Goal: Task Accomplishment & Management: Manage account settings

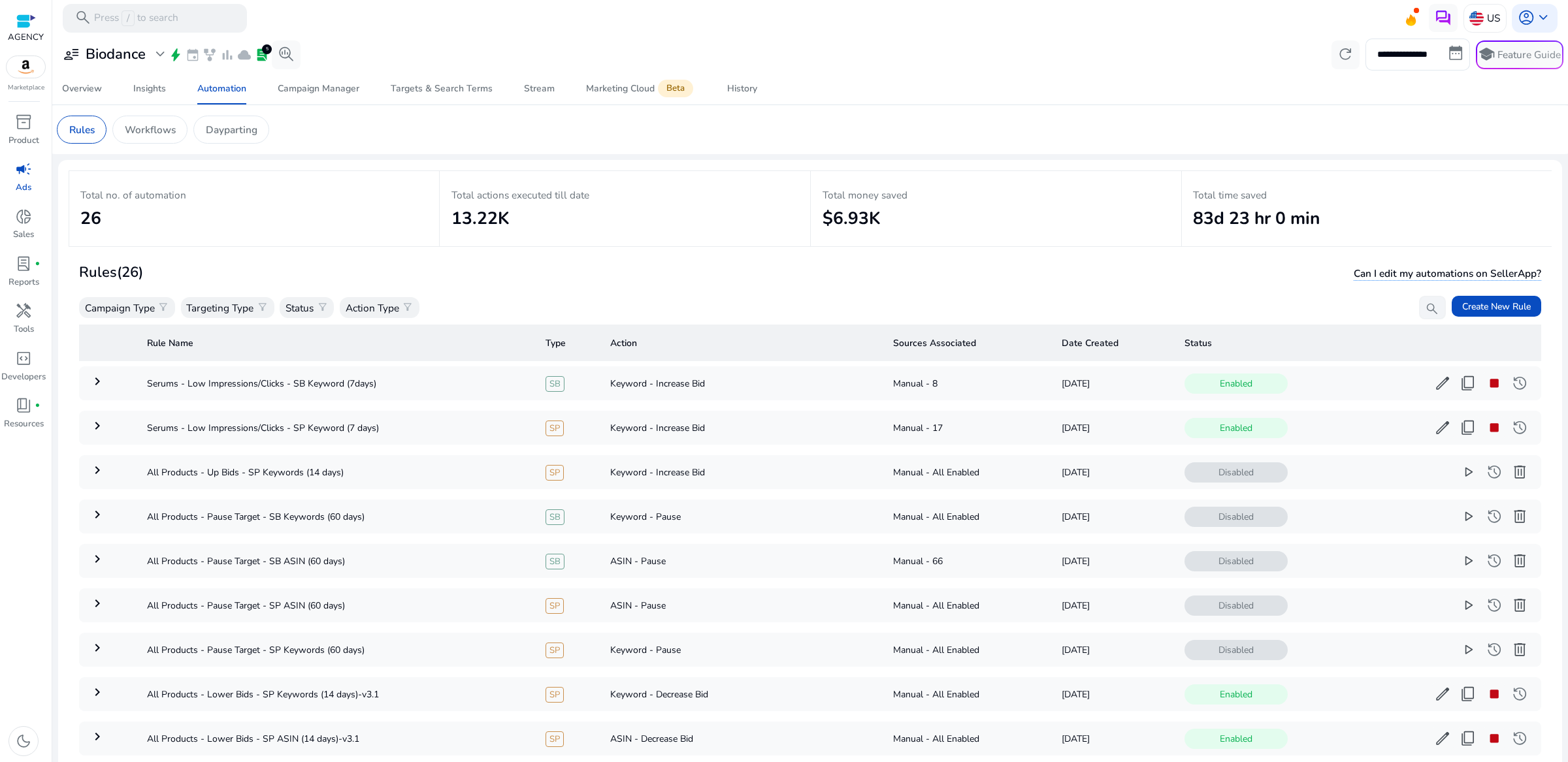
click at [927, 346] on th "Status" at bounding box center [1358, 343] width 368 height 37
click at [927, 345] on th "Status" at bounding box center [1358, 343] width 368 height 37
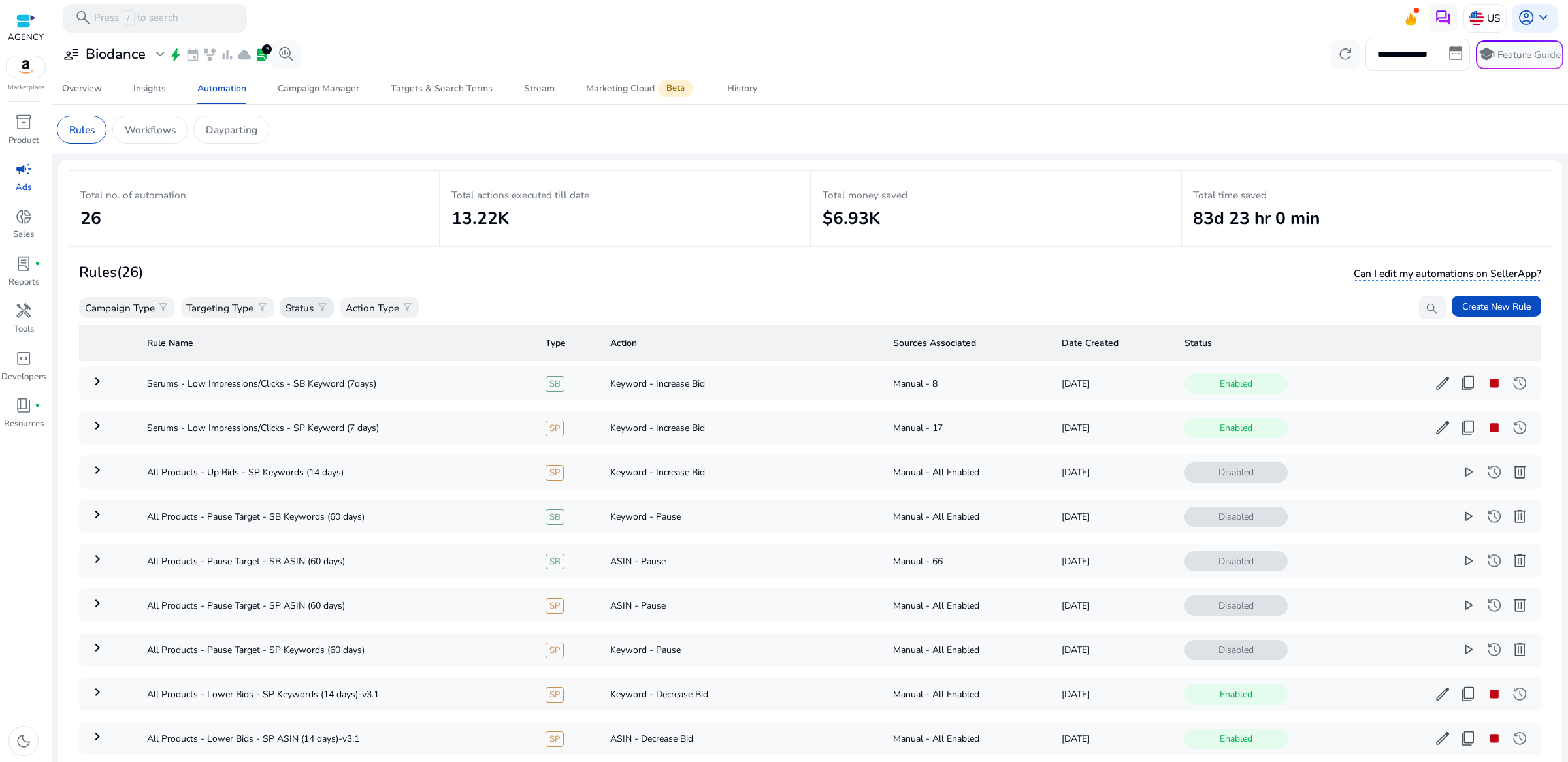
click at [314, 304] on p "Status" at bounding box center [299, 308] width 28 height 15
click at [328, 376] on div "Enabled" at bounding box center [348, 372] width 131 height 32
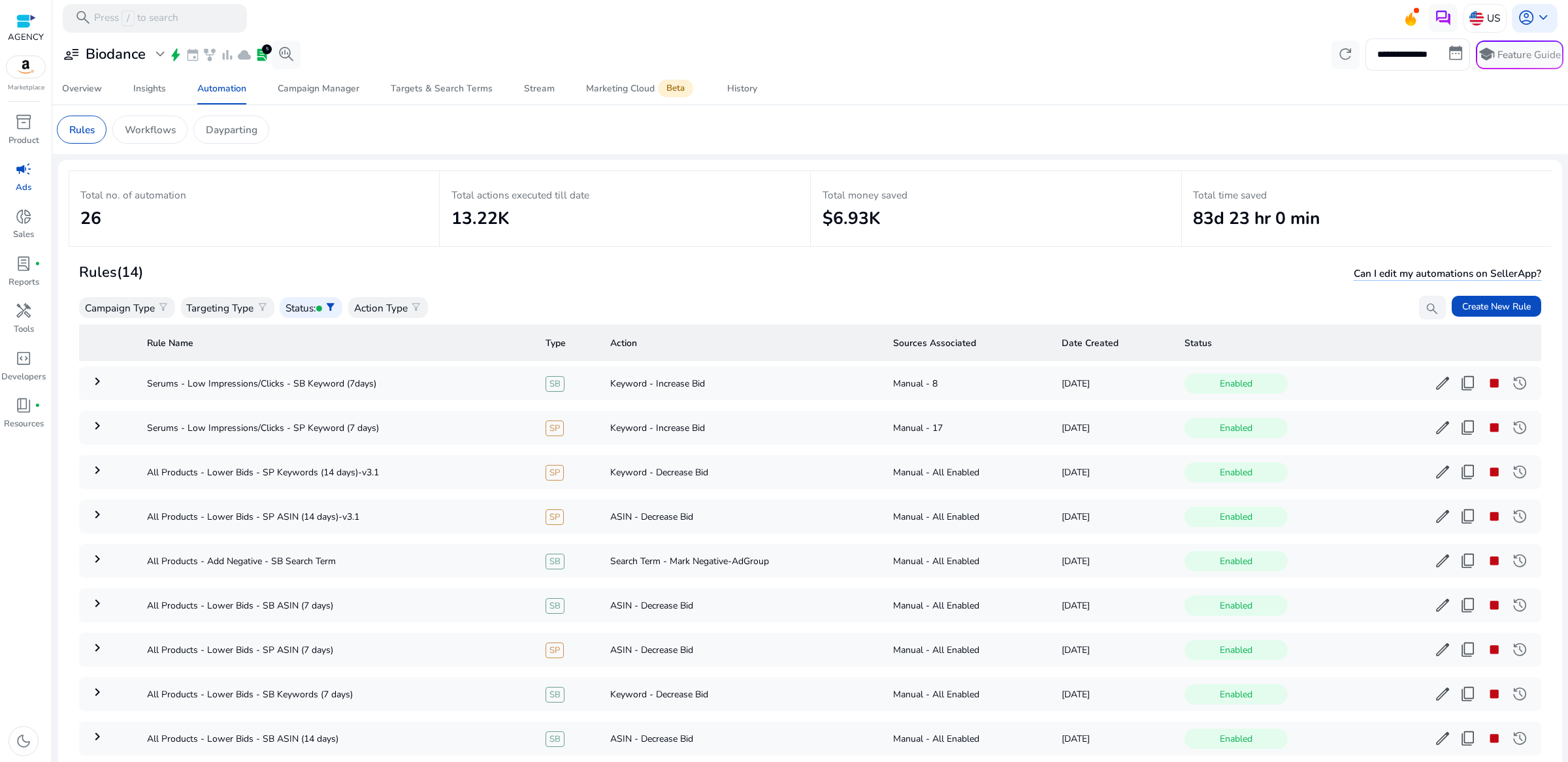
click at [510, 277] on div "Rules (14) Can I edit my automations on SellerApp?" at bounding box center [809, 272] width 1462 height 24
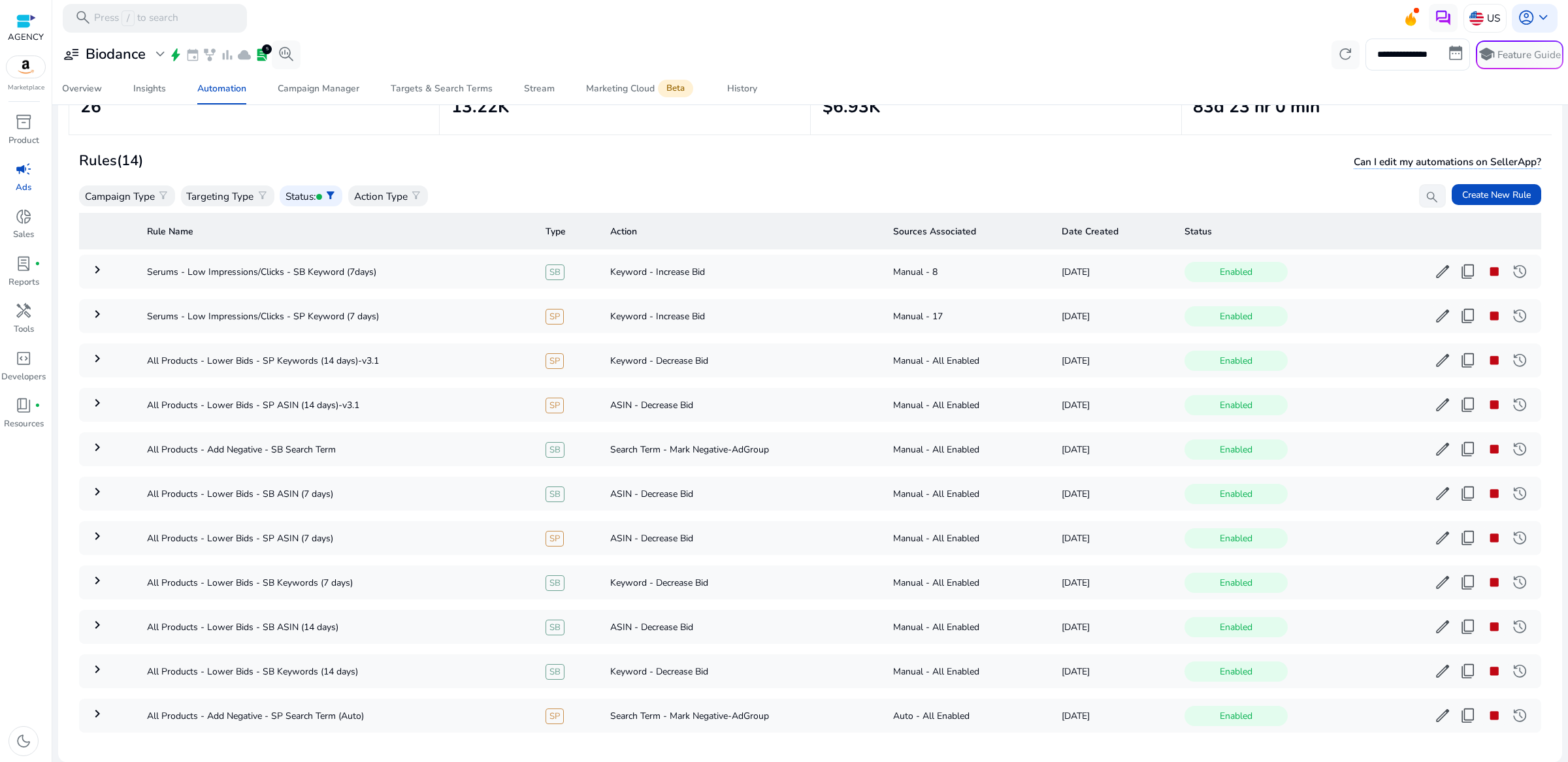
click at [616, 230] on th "Action" at bounding box center [740, 231] width 283 height 37
click at [442, 232] on th "Rule Name" at bounding box center [335, 231] width 398 height 37
click at [215, 193] on p "Targeting Type" at bounding box center [220, 196] width 67 height 15
click at [215, 193] on div at bounding box center [784, 381] width 1568 height 762
click at [158, 190] on span "filter_alt" at bounding box center [164, 196] width 12 height 12
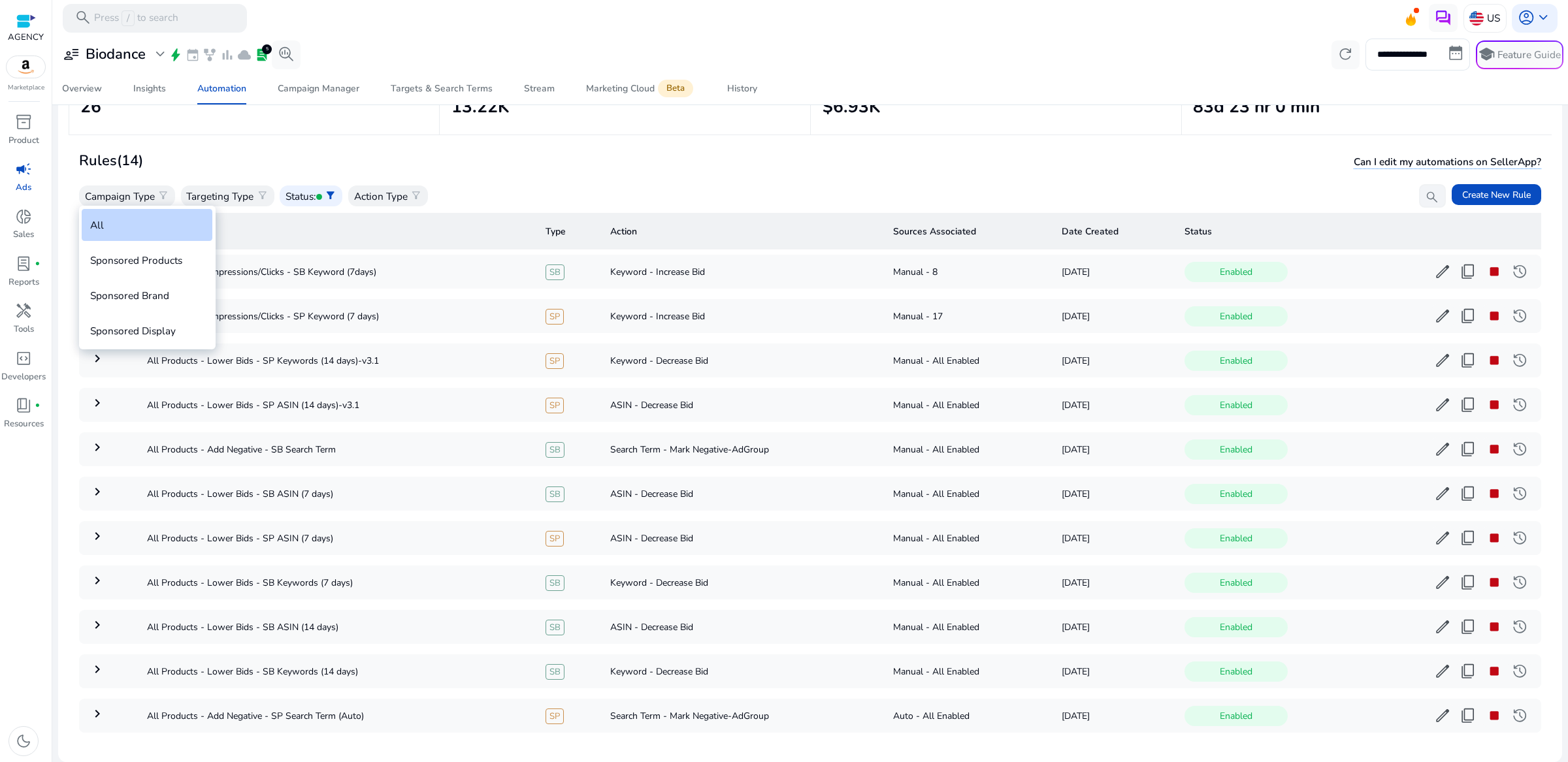
click at [217, 193] on div at bounding box center [784, 381] width 1568 height 762
click at [226, 194] on p "Targeting Type" at bounding box center [220, 196] width 67 height 15
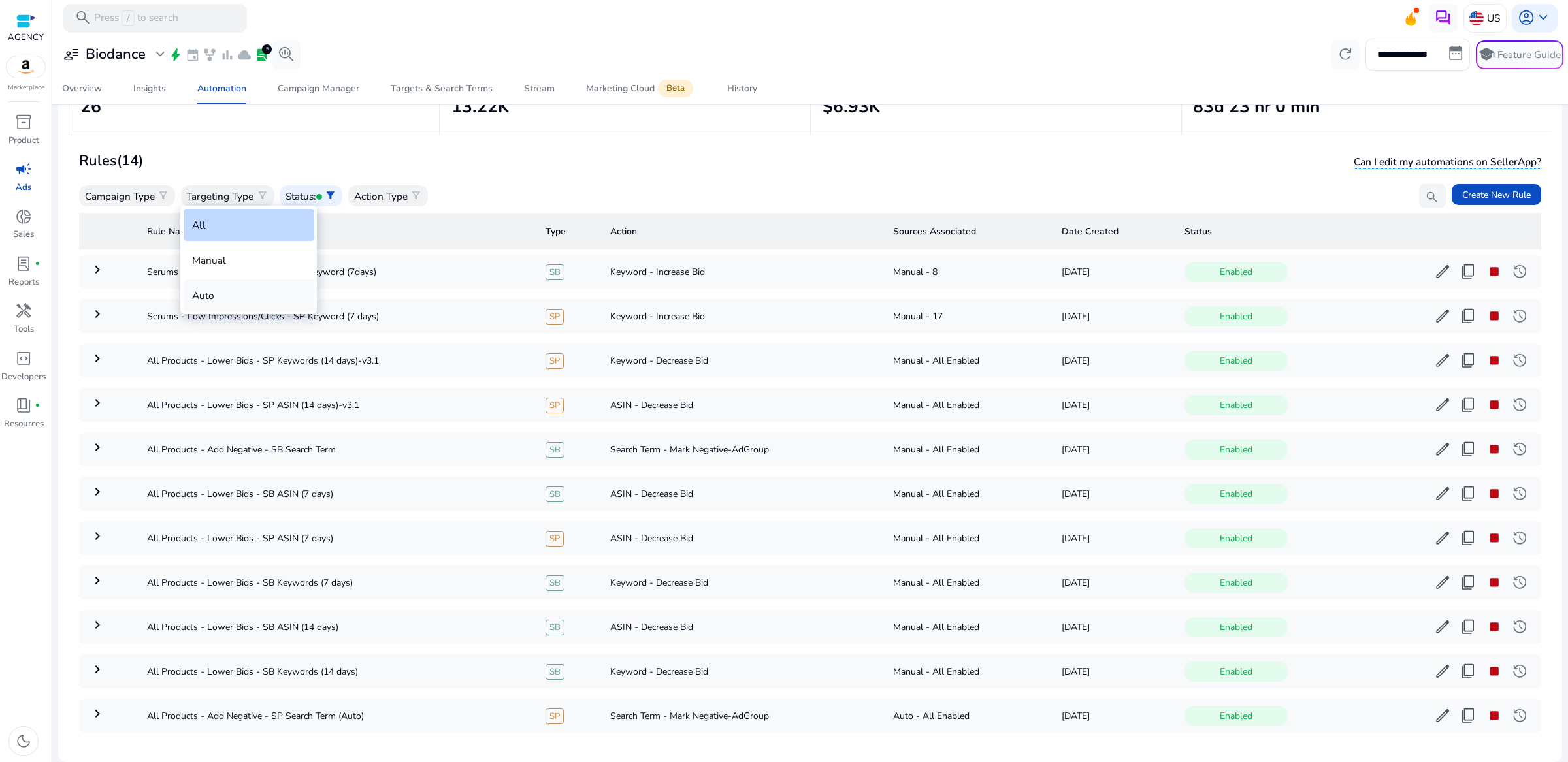
click at [267, 298] on div "Auto" at bounding box center [249, 295] width 131 height 32
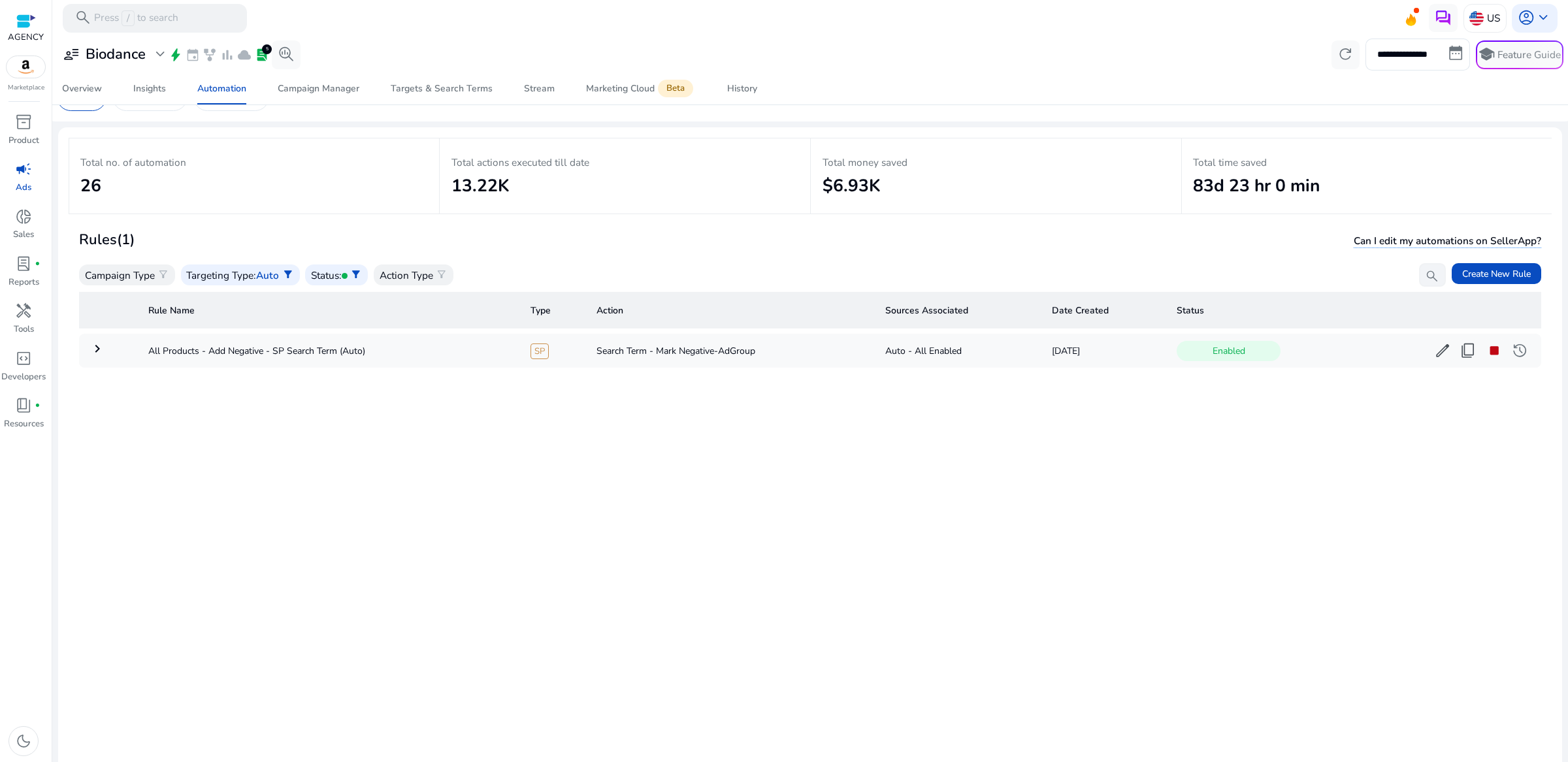
scroll to position [37, 0]
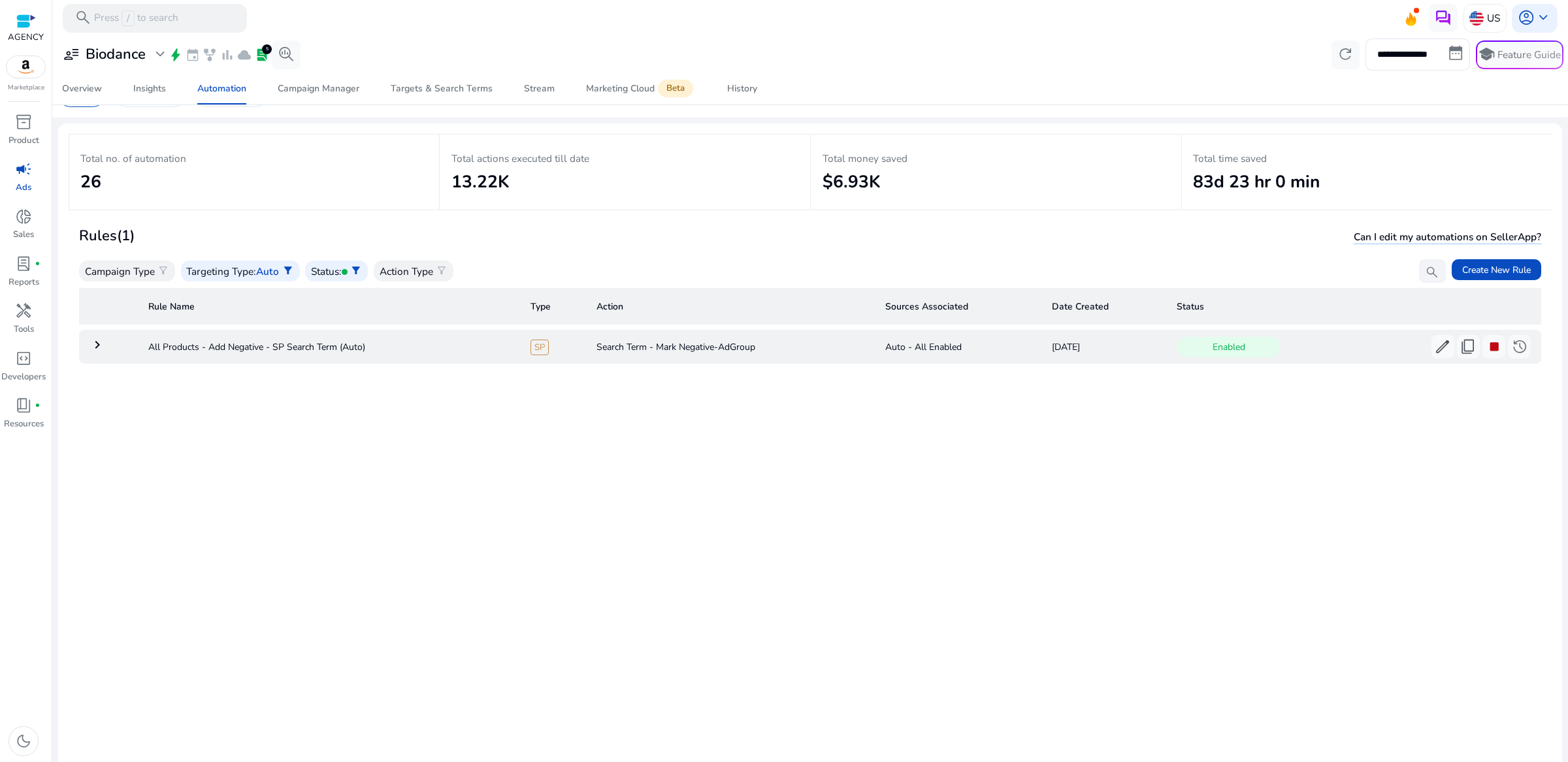
click at [712, 332] on td "Search Term - Mark Negative-AdGroup" at bounding box center [730, 346] width 288 height 34
click at [96, 341] on mat-icon "keyboard_arrow_right" at bounding box center [97, 345] width 16 height 16
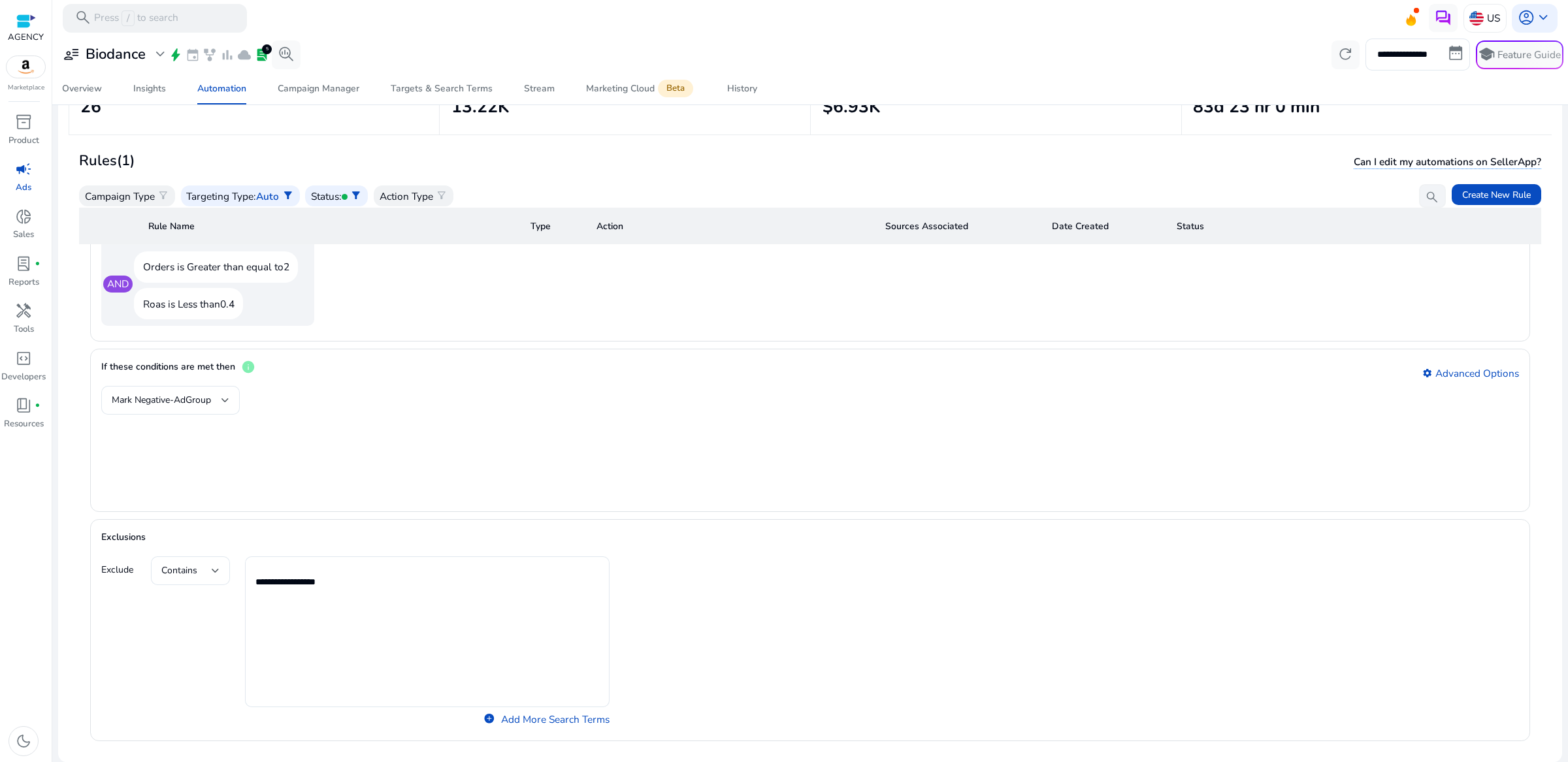
scroll to position [1097, 0]
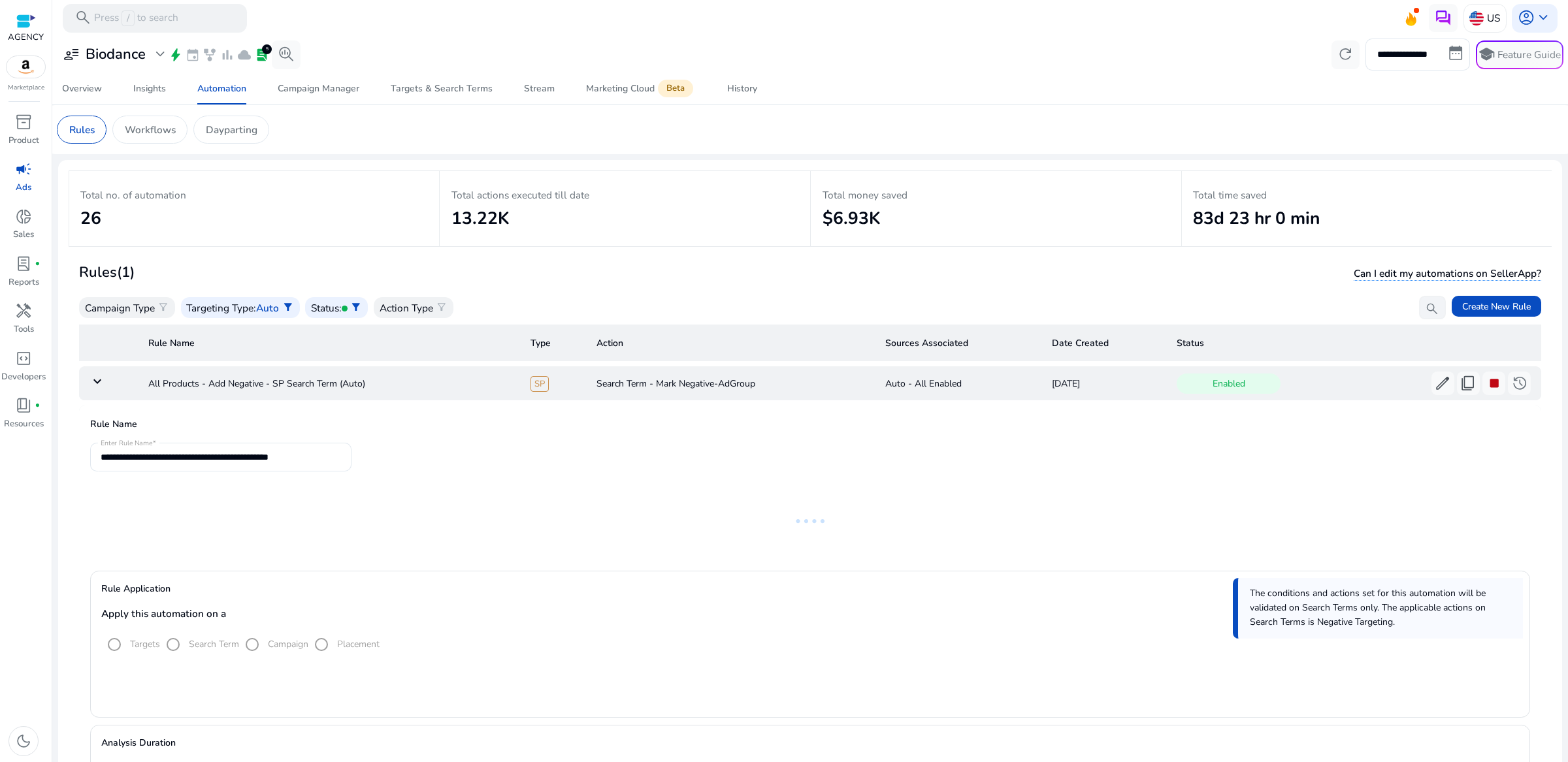
click at [99, 385] on mat-icon "keyboard_arrow_down" at bounding box center [97, 381] width 16 height 16
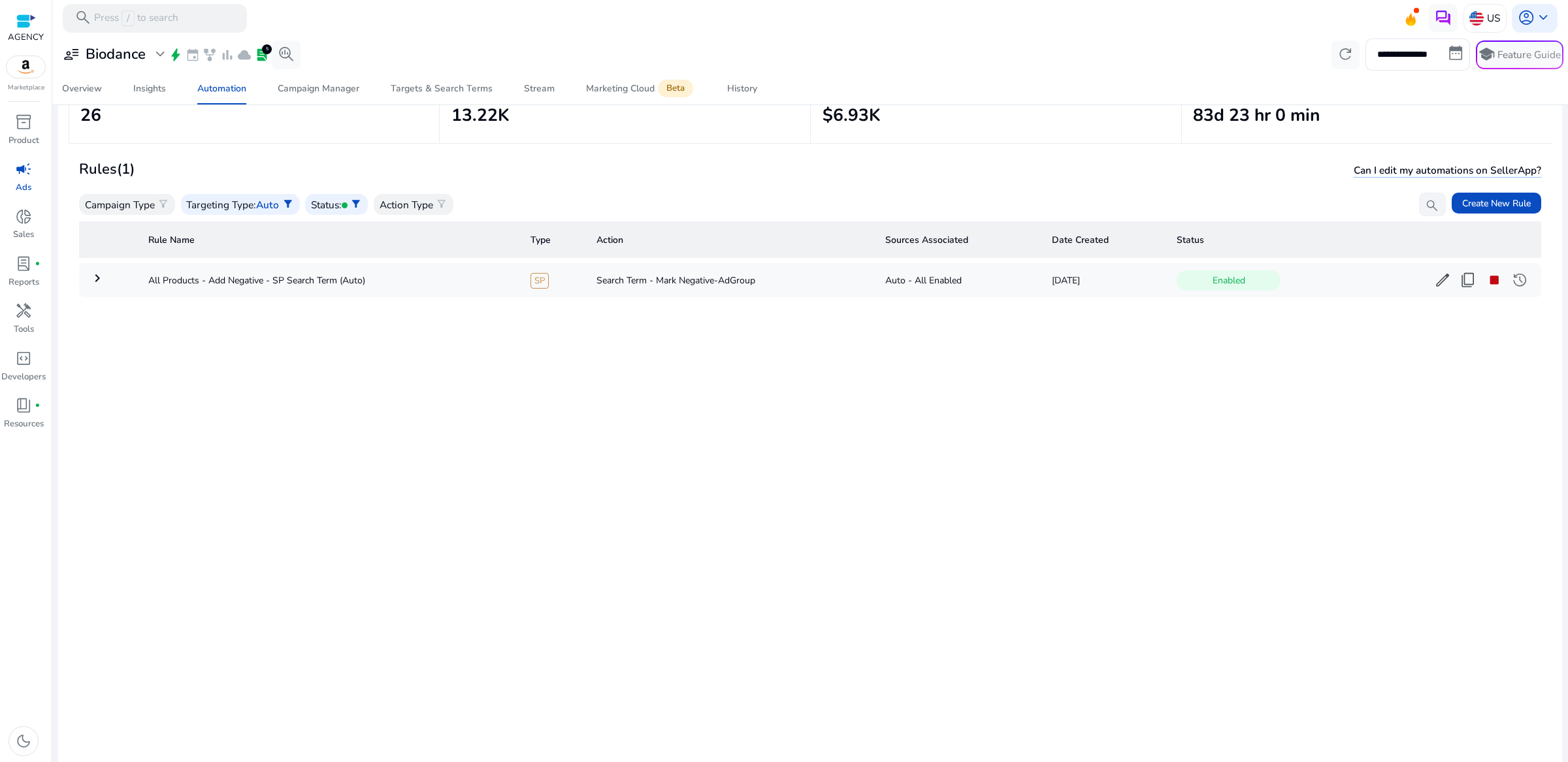
scroll to position [111, 0]
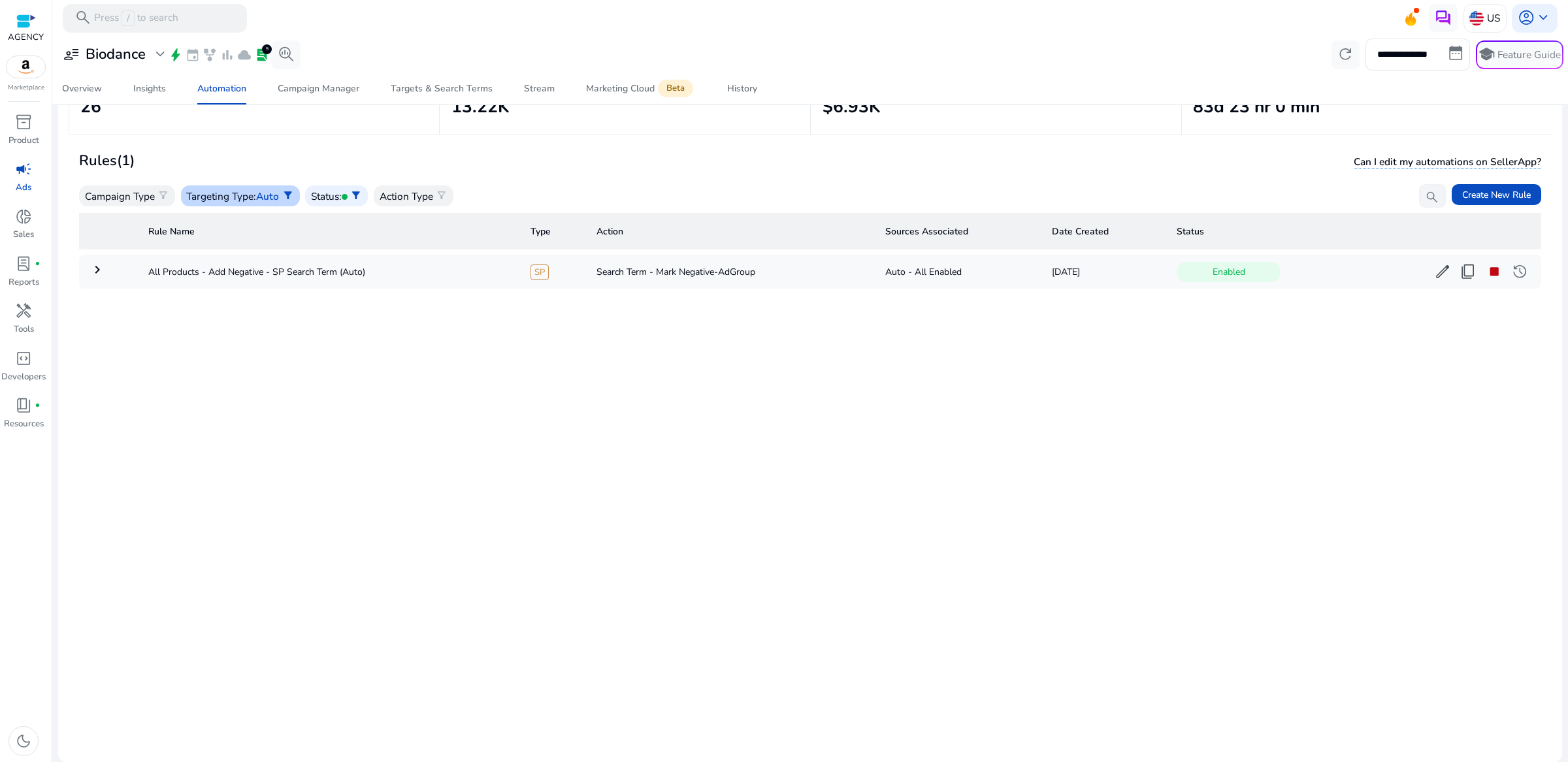
click at [271, 193] on span "Auto" at bounding box center [267, 196] width 23 height 13
click at [245, 259] on div "Manual" at bounding box center [249, 260] width 131 height 32
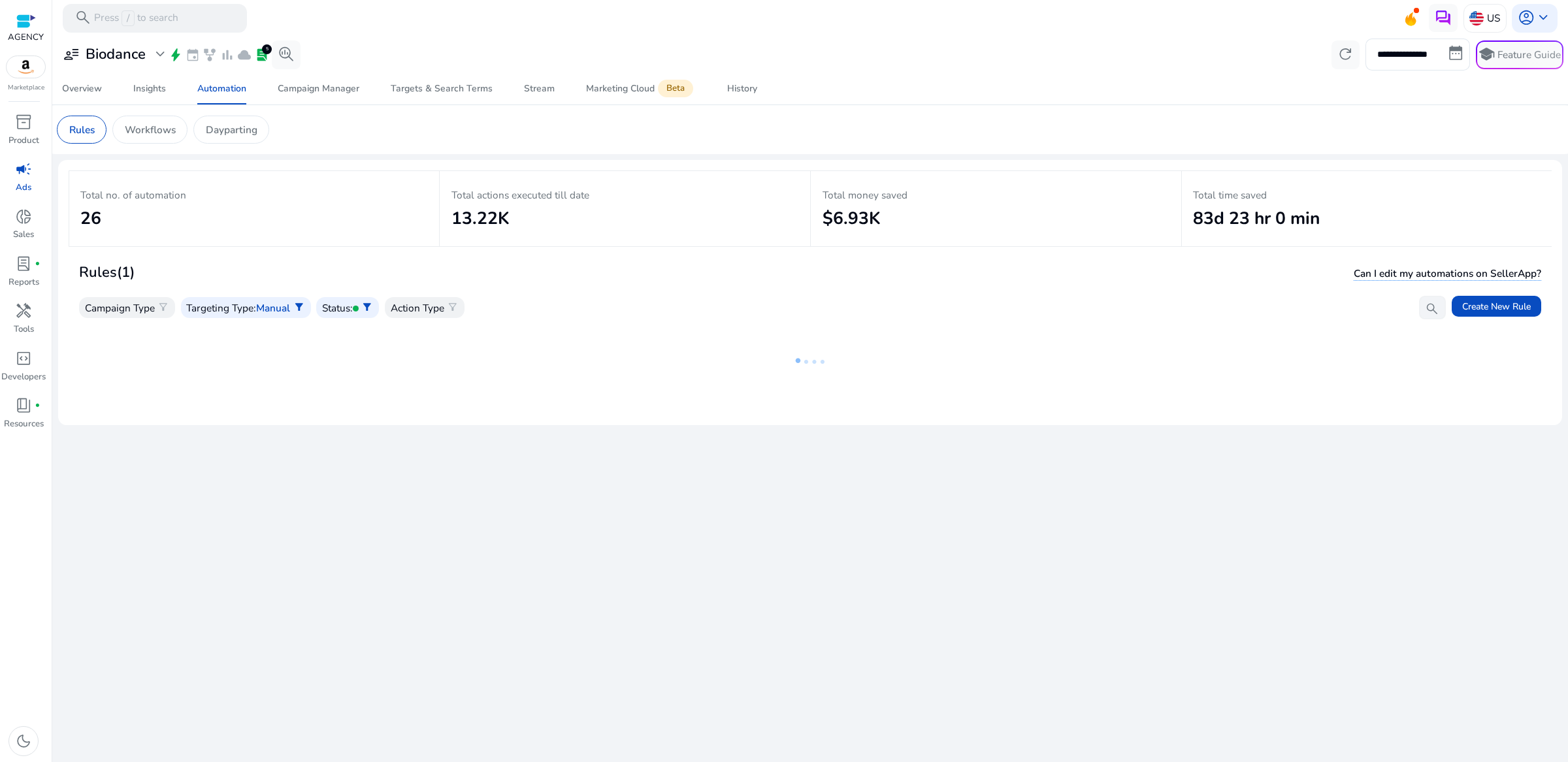
scroll to position [0, 0]
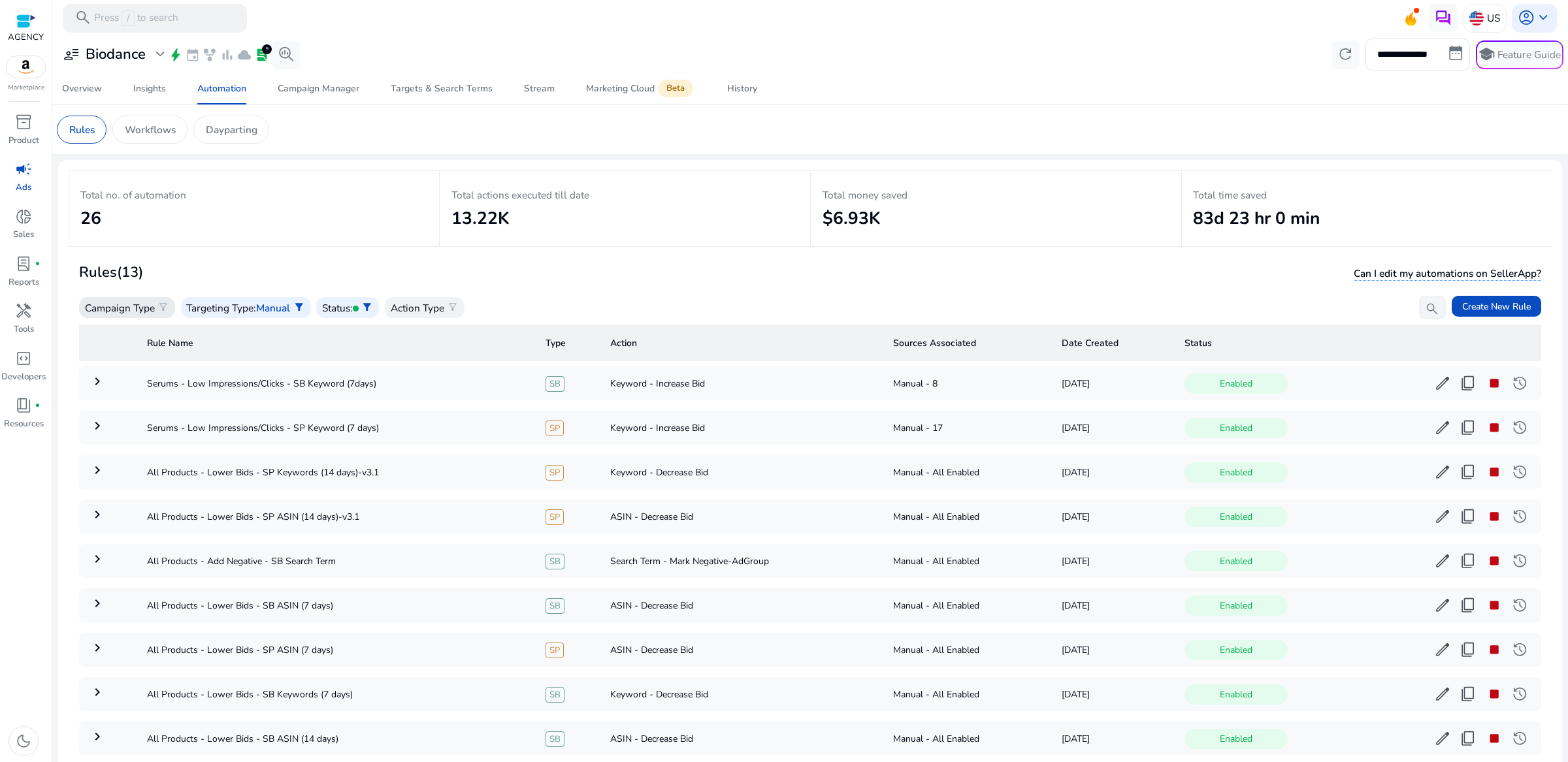
click at [136, 311] on p "Campaign Type" at bounding box center [119, 308] width 70 height 15
click at [146, 374] on div "Sponsored Products" at bounding box center [147, 372] width 131 height 32
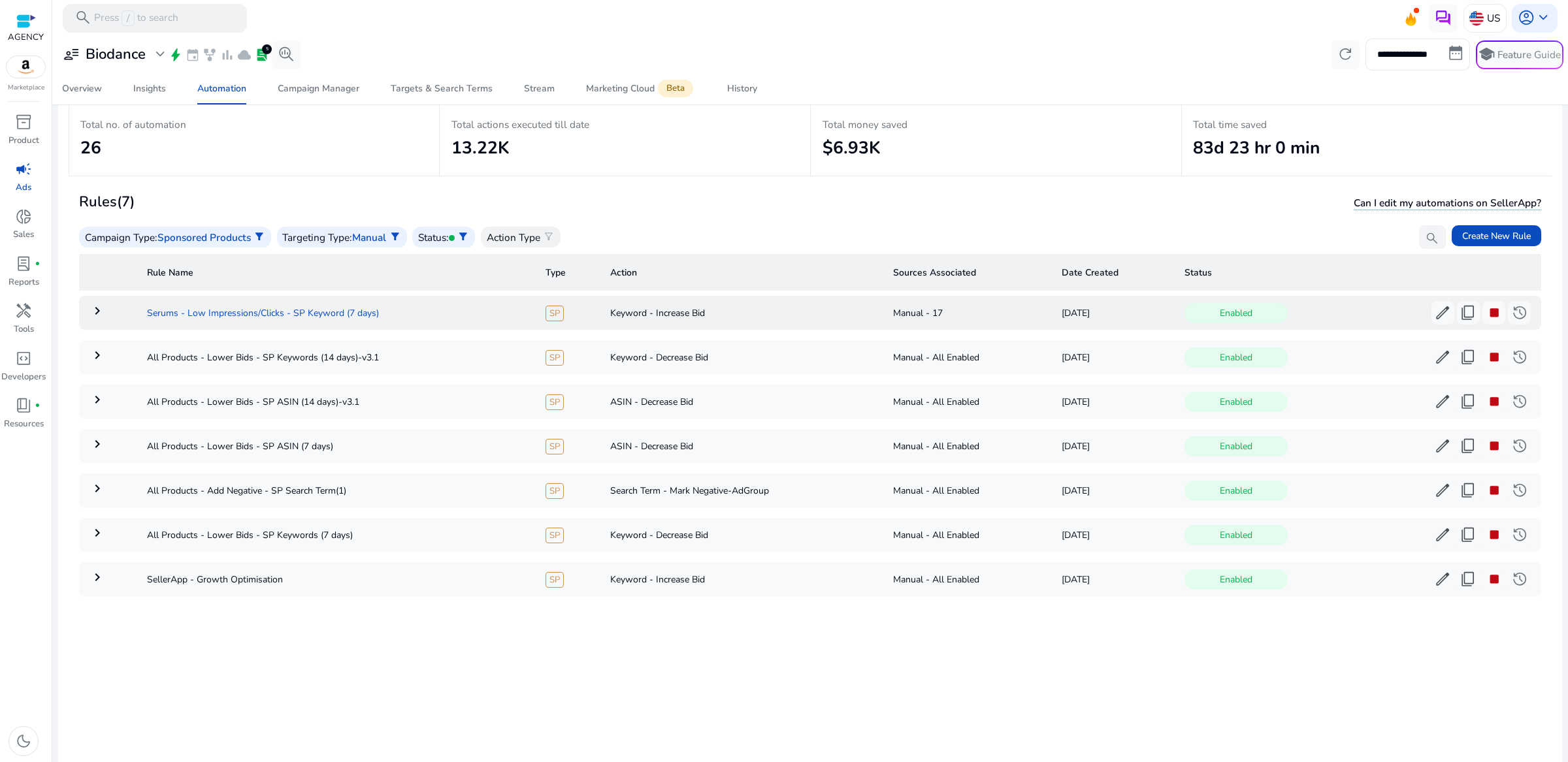
scroll to position [96, 0]
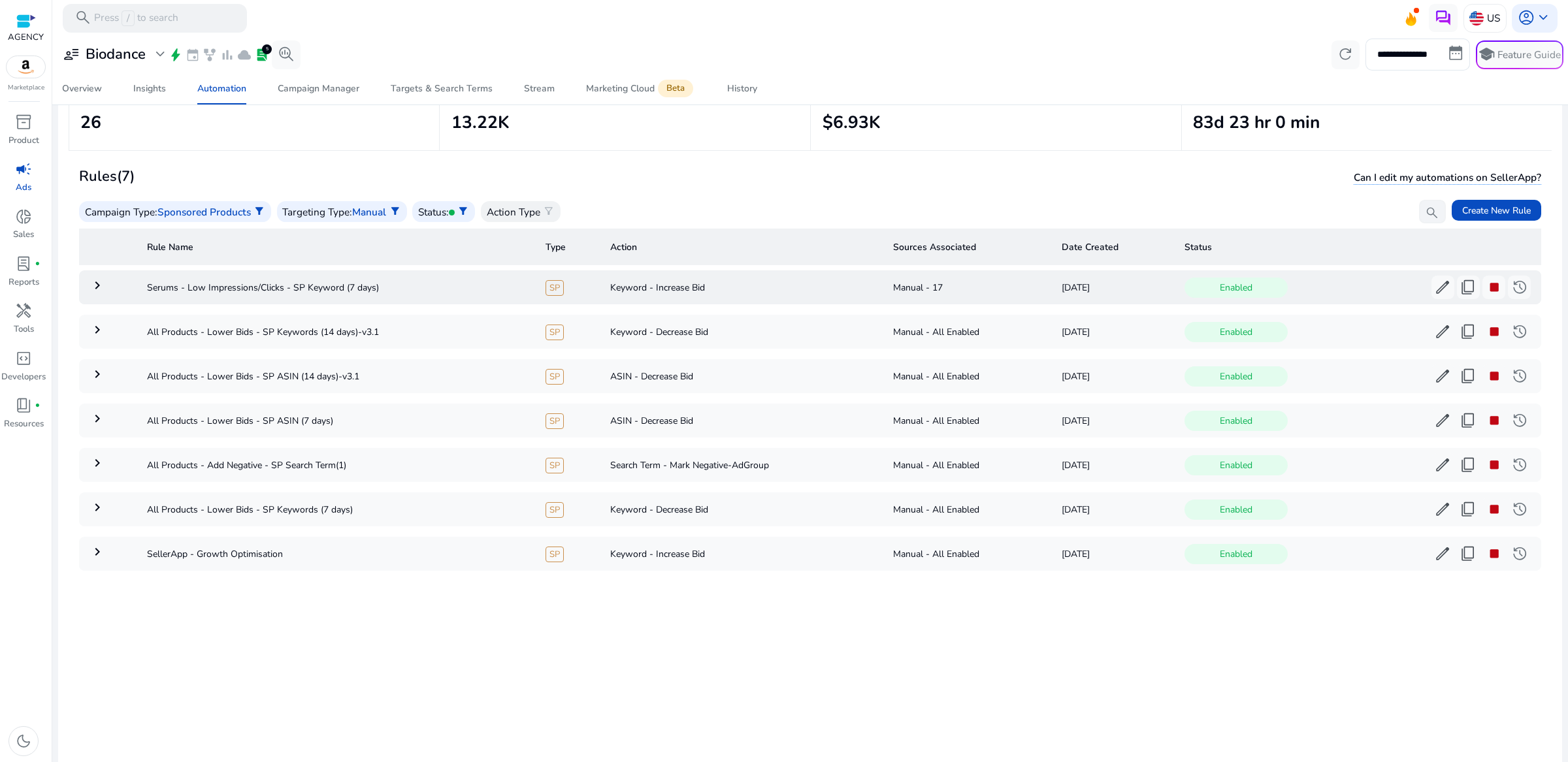
click at [85, 285] on td "keyboard_arrow_right" at bounding box center [107, 287] width 58 height 34
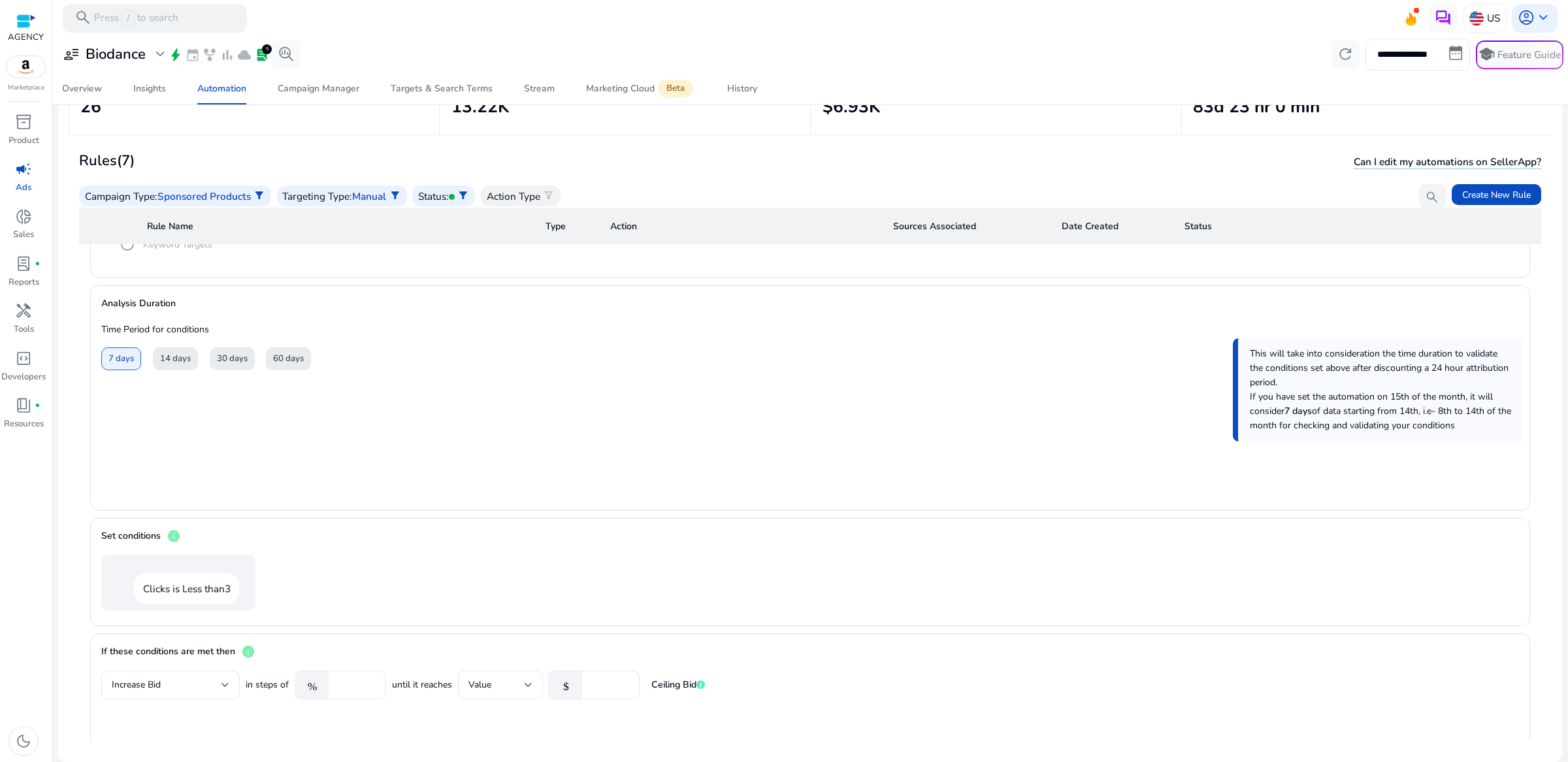
scroll to position [526, 0]
click at [1273, 347] on div "This will take into consideration the time duration to validate the conditions …" at bounding box center [1377, 388] width 289 height 103
click at [1259, 421] on span "If you have set the automation on 15th of the month, it will consider 7 days of…" at bounding box center [1380, 409] width 262 height 41
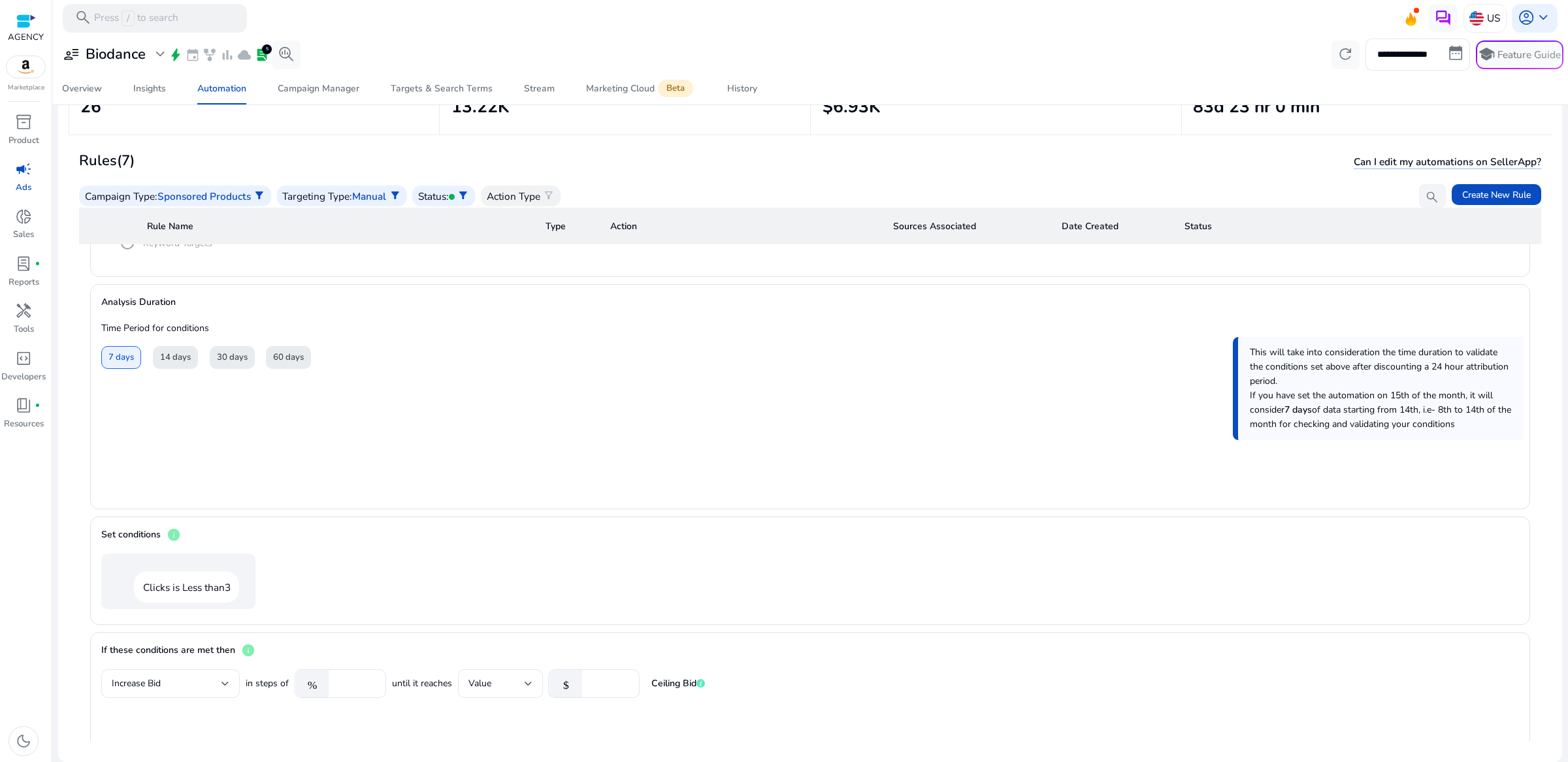
click at [1259, 421] on span "If you have set the automation on 15th of the month, it will consider 7 days of…" at bounding box center [1380, 409] width 262 height 41
click at [1071, 422] on mat-card "Analysis Duration Time Period for conditions 7 days 14 days 30 days 60 days Thi…" at bounding box center [809, 397] width 1439 height 225
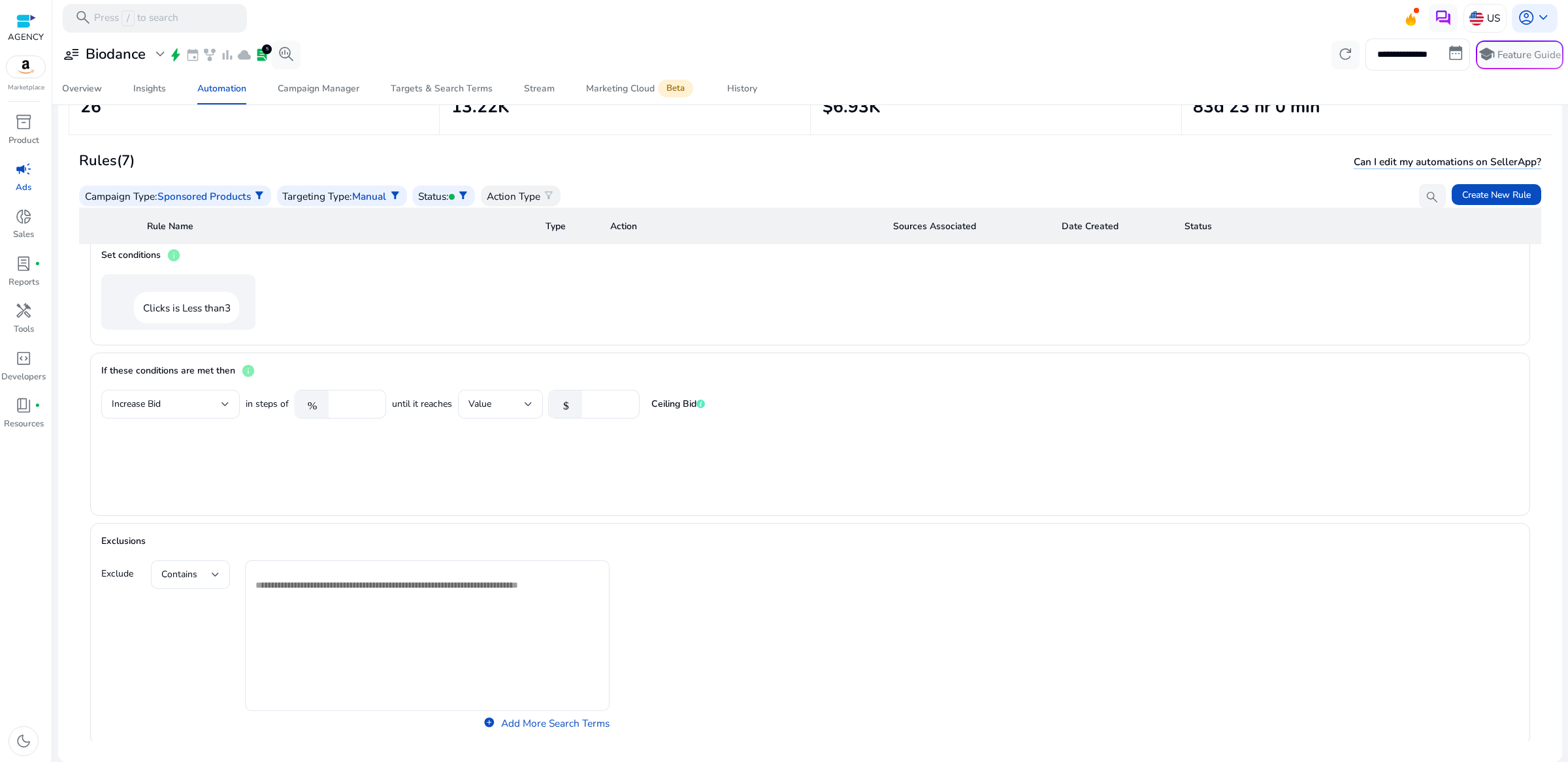
scroll to position [801, 0]
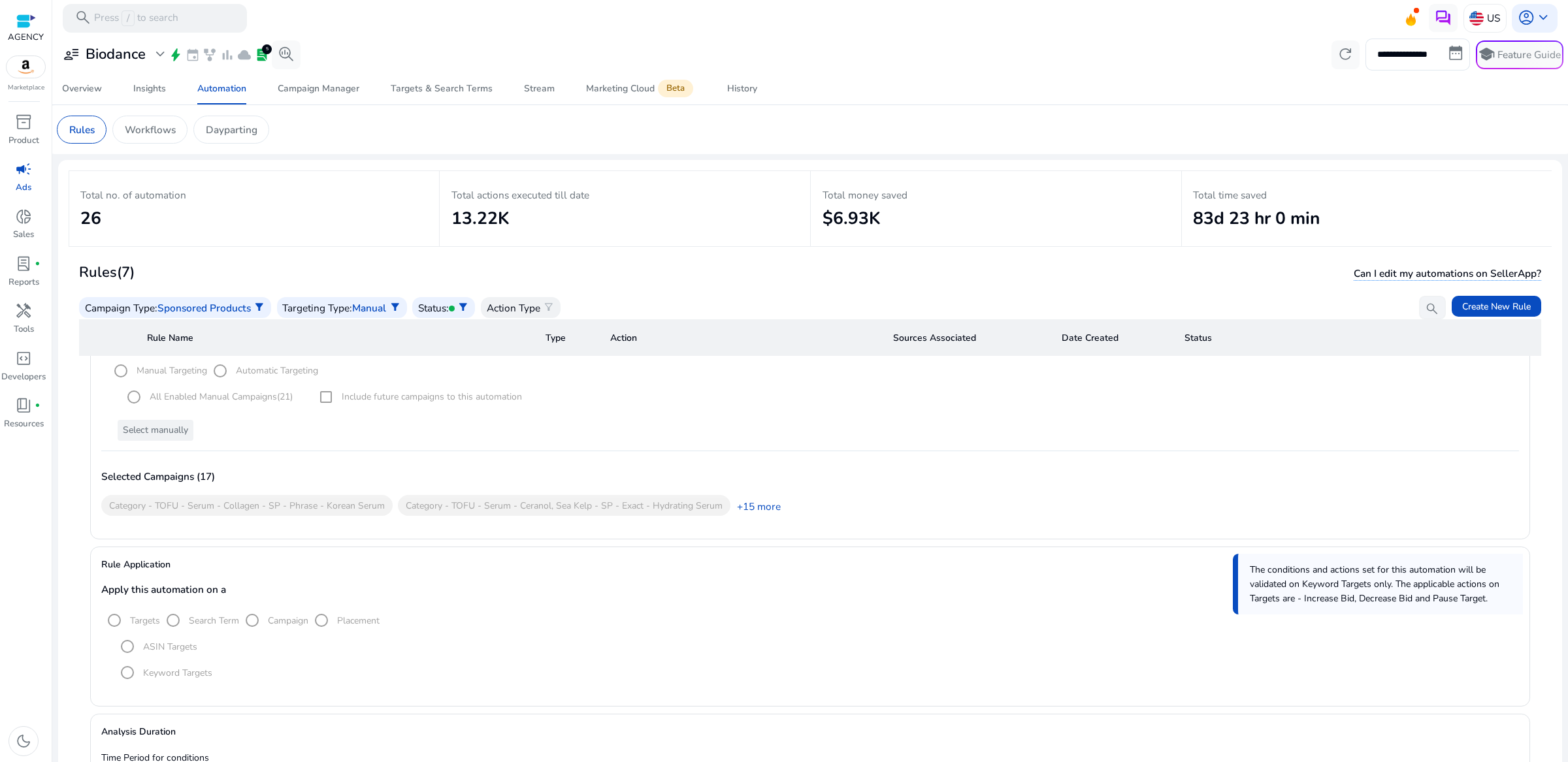
scroll to position [170, 0]
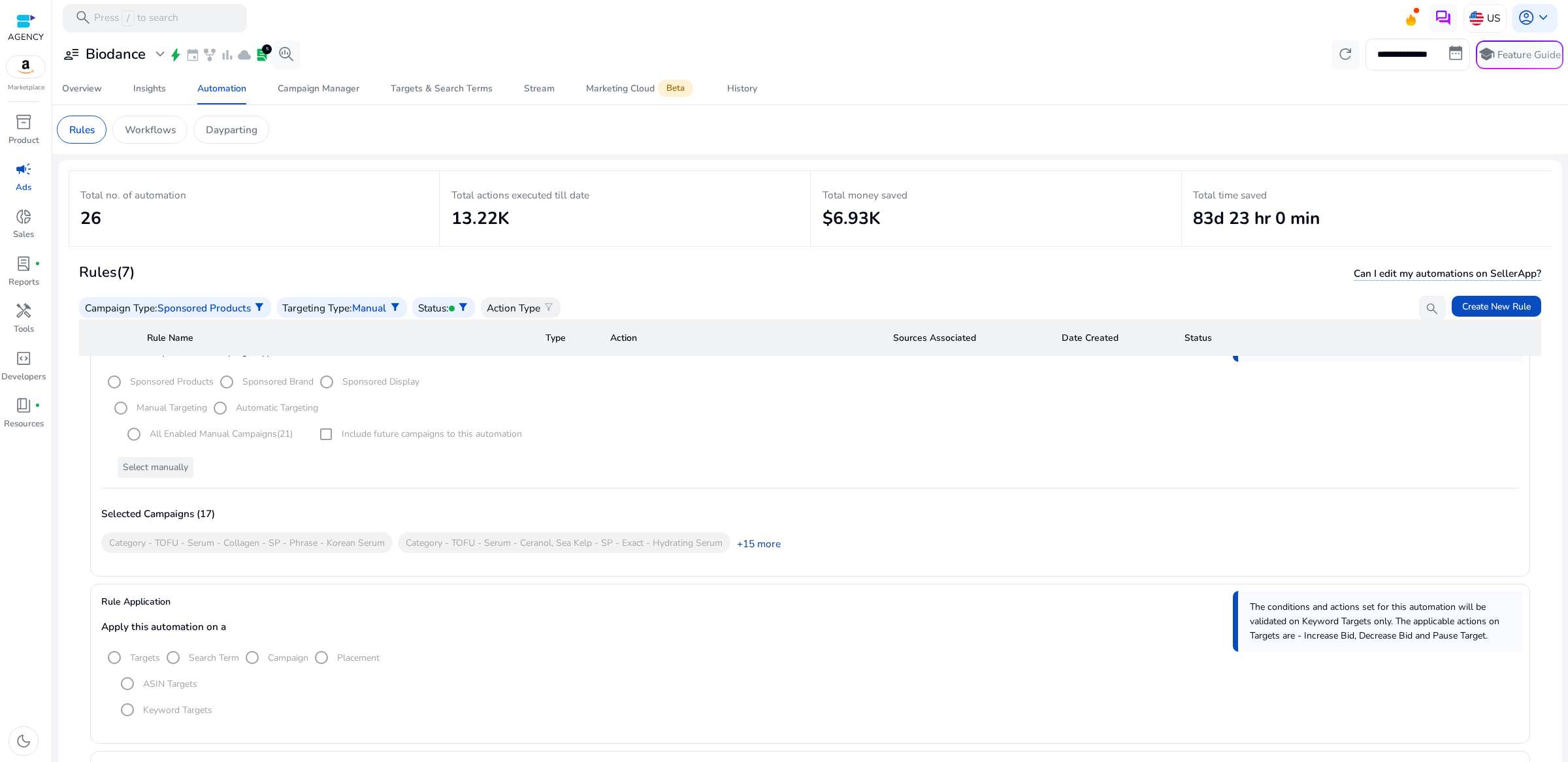
click at [748, 548] on link "+15 more" at bounding box center [755, 543] width 50 height 13
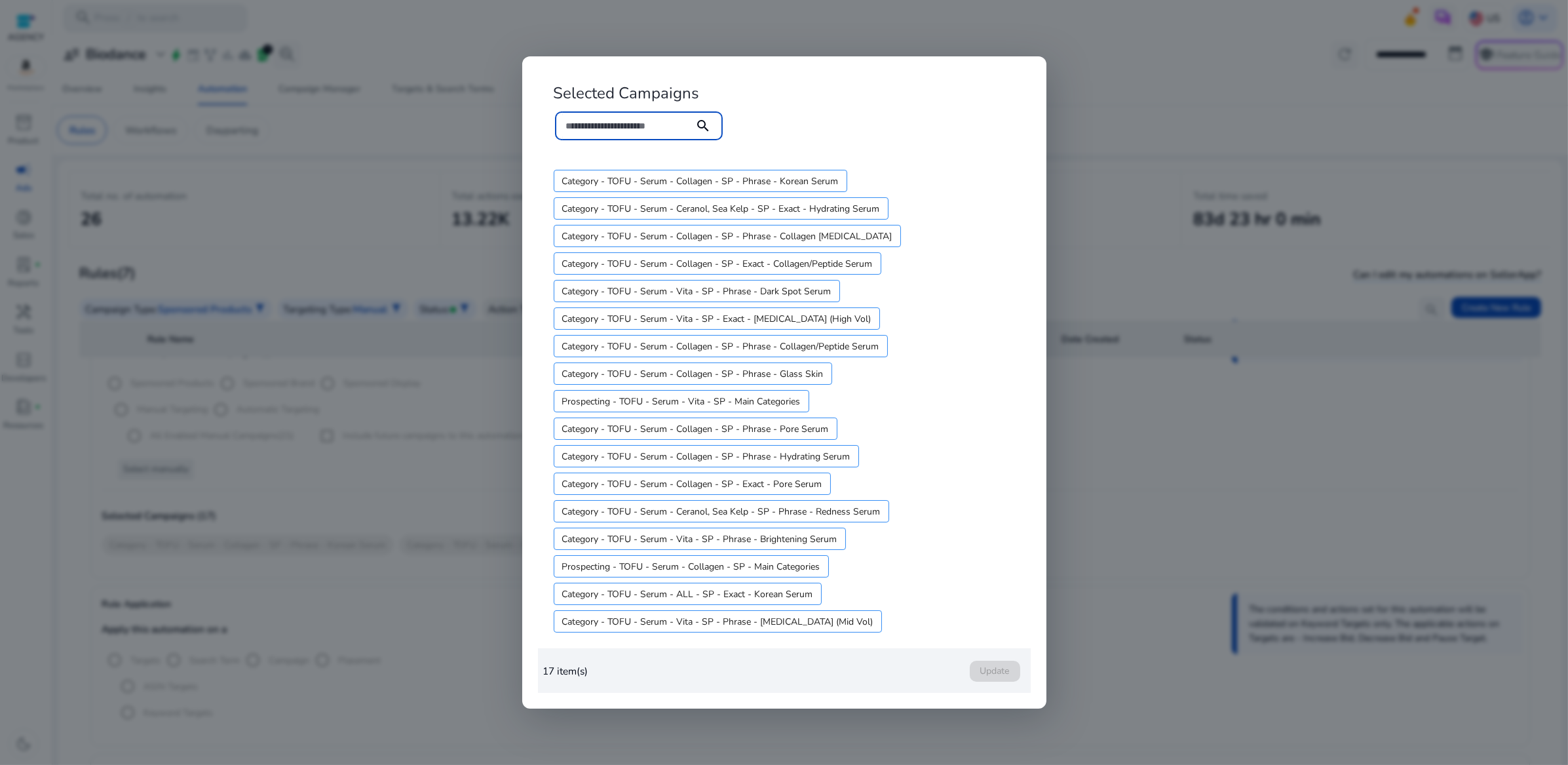
click at [1187, 369] on div at bounding box center [784, 382] width 1568 height 765
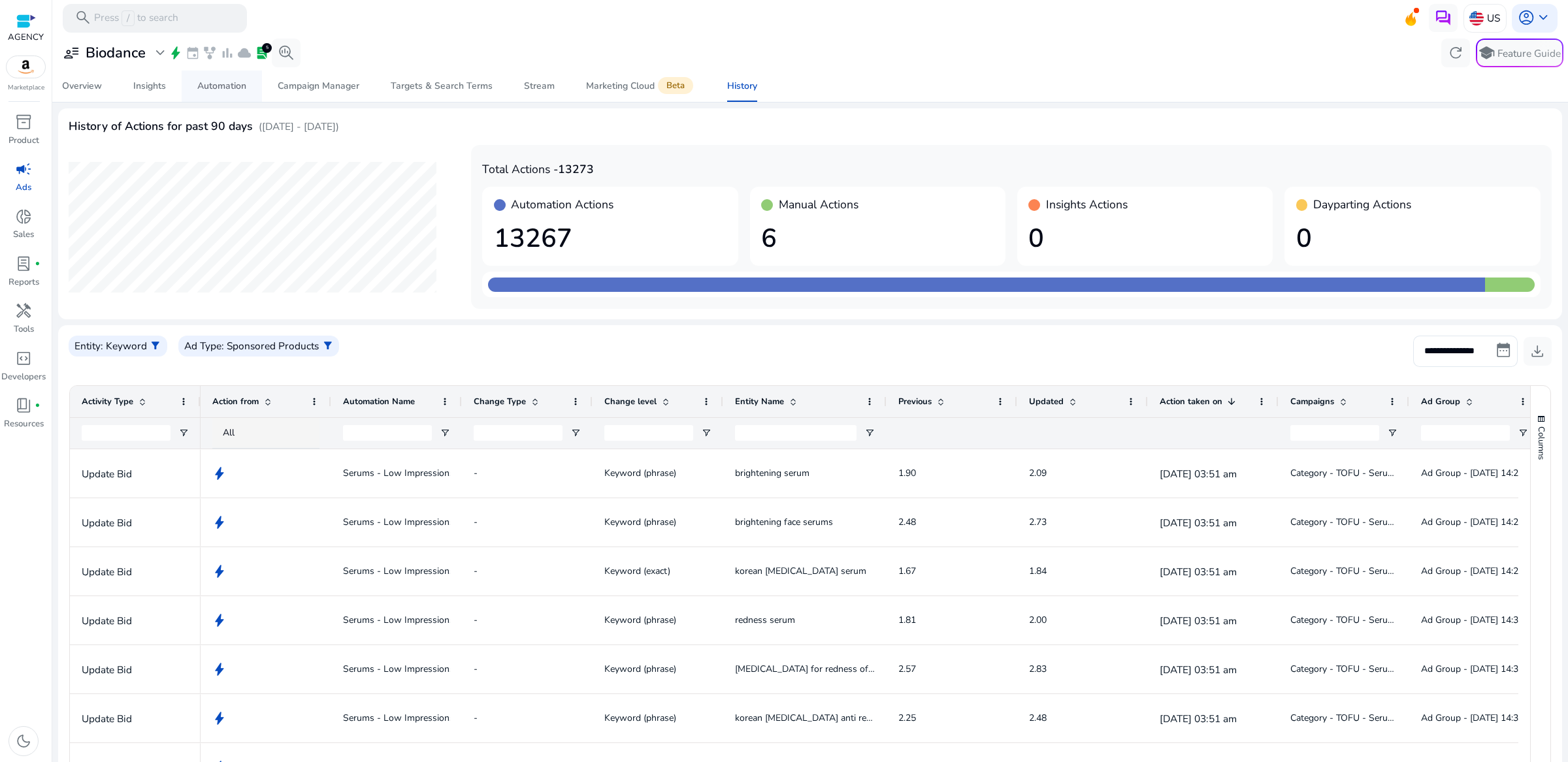
click at [247, 87] on link "Automation" at bounding box center [222, 86] width 80 height 31
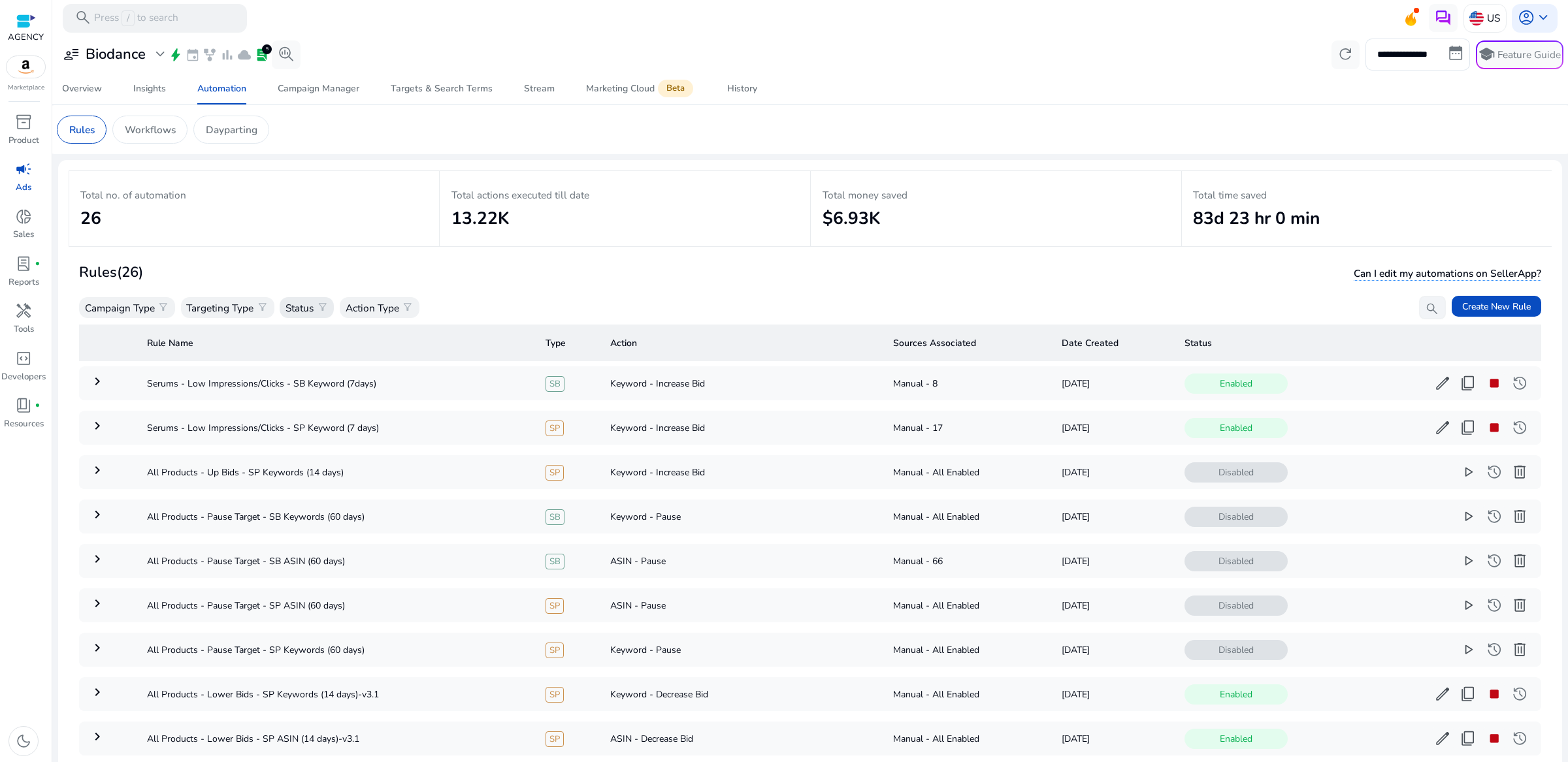
click at [304, 303] on p "Status" at bounding box center [299, 308] width 28 height 15
click at [317, 369] on div "Enabled" at bounding box center [348, 372] width 131 height 32
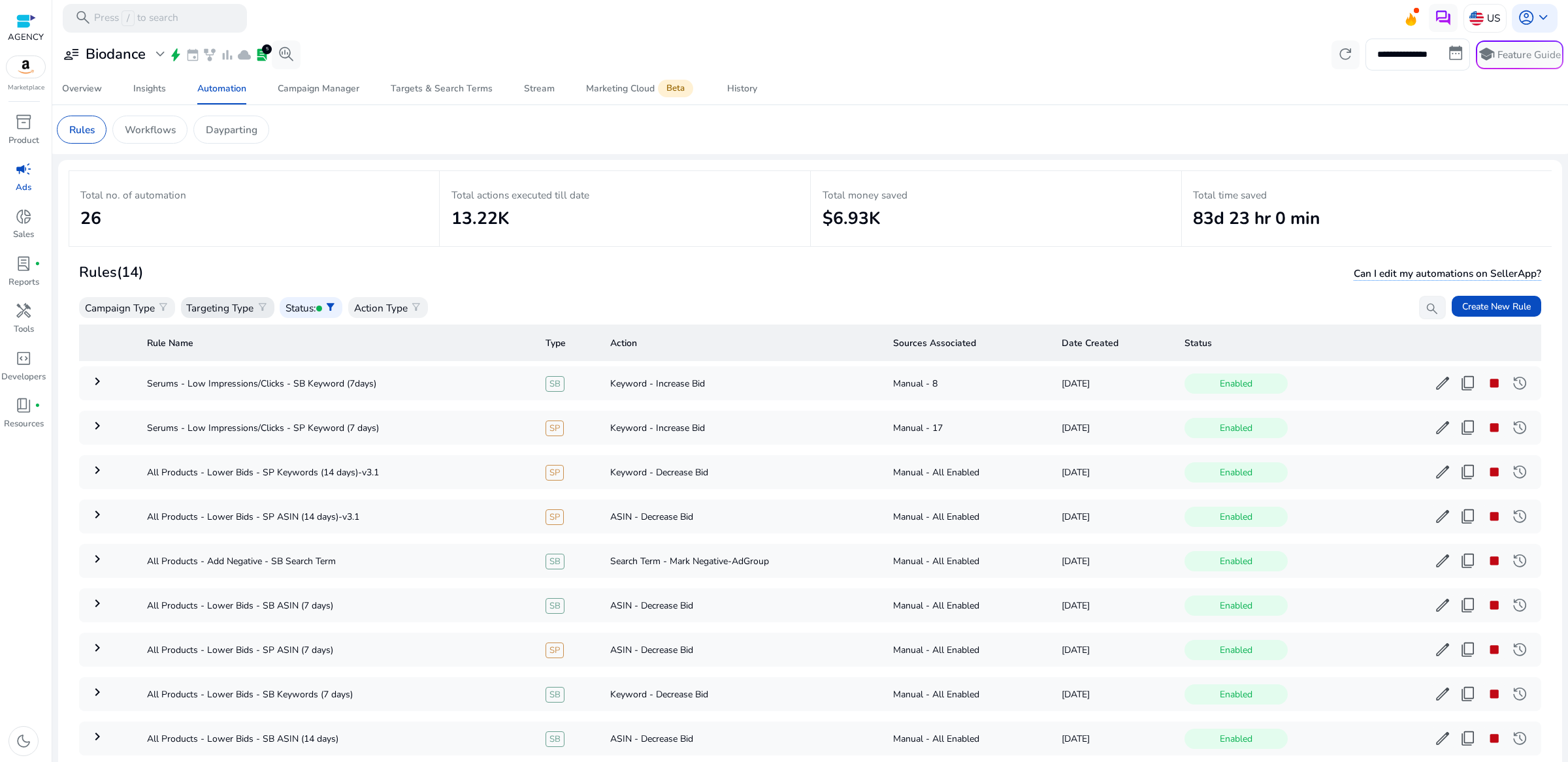
click at [238, 307] on p "Targeting Type" at bounding box center [220, 308] width 67 height 15
click at [238, 365] on div "Manual" at bounding box center [249, 372] width 131 height 32
click at [145, 308] on p "Campaign Type" at bounding box center [119, 308] width 70 height 15
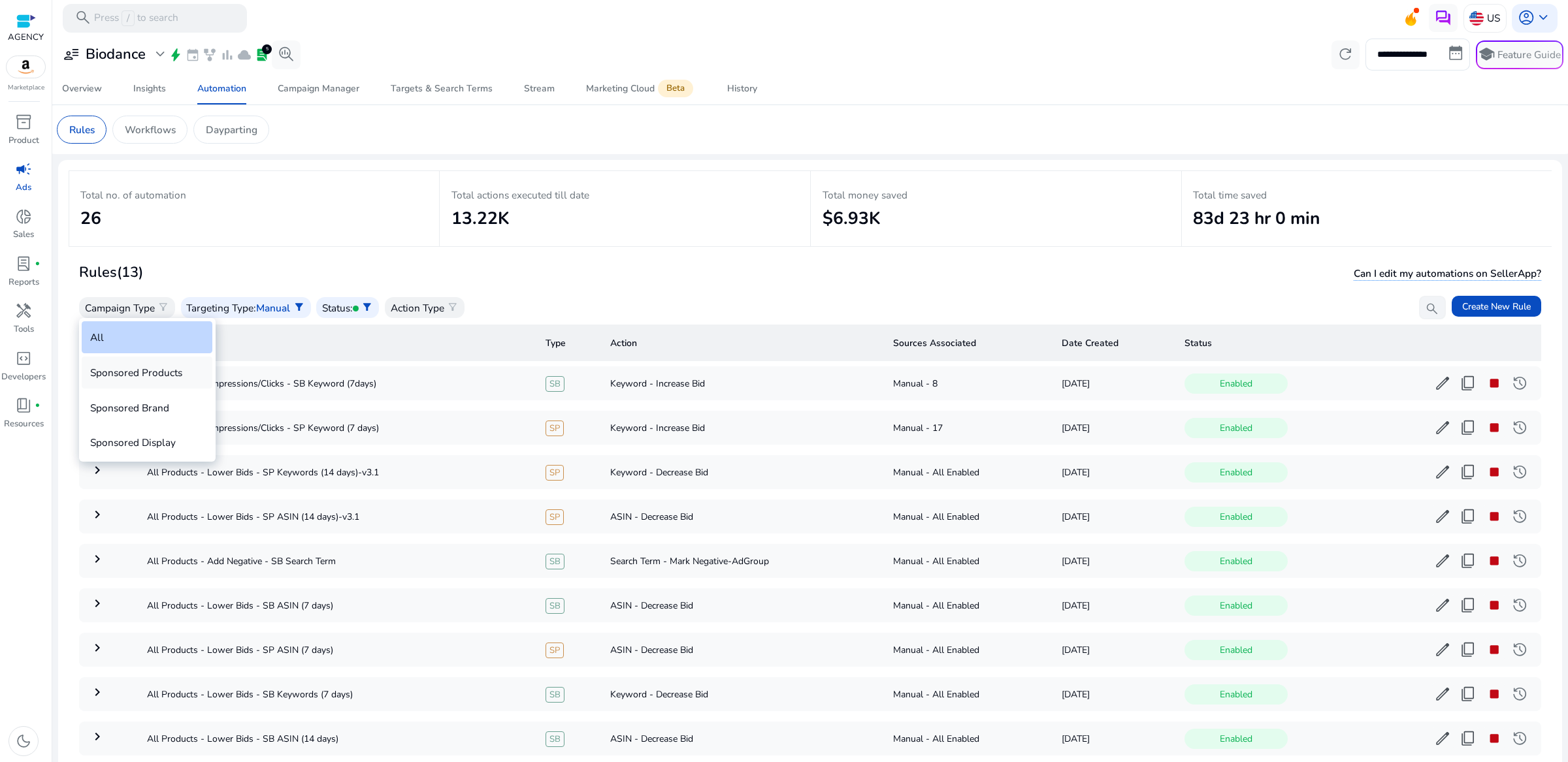
click at [164, 376] on div "Sponsored Products" at bounding box center [147, 372] width 131 height 32
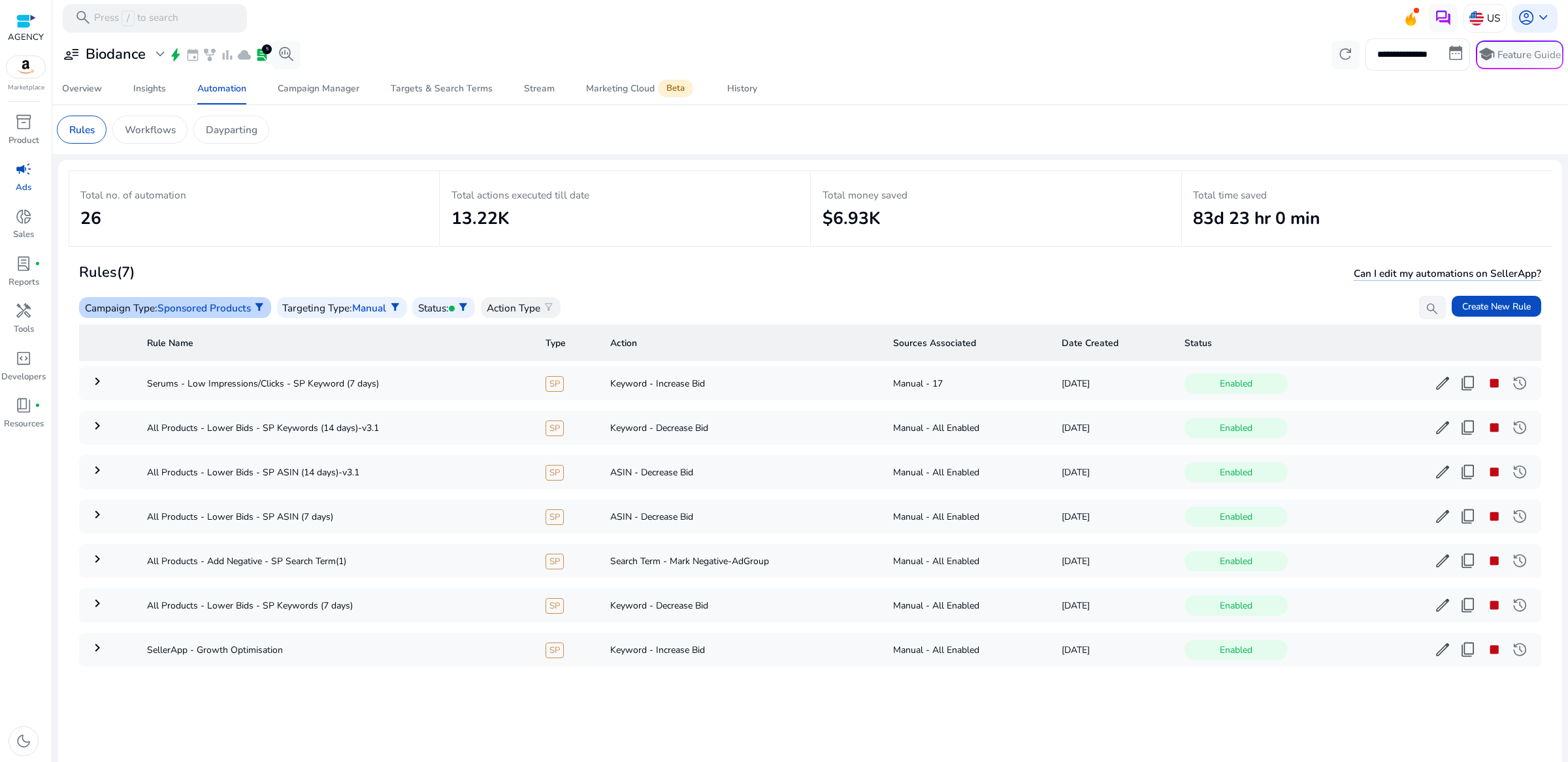
click at [148, 306] on p "Campaign Type" at bounding box center [119, 308] width 70 height 15
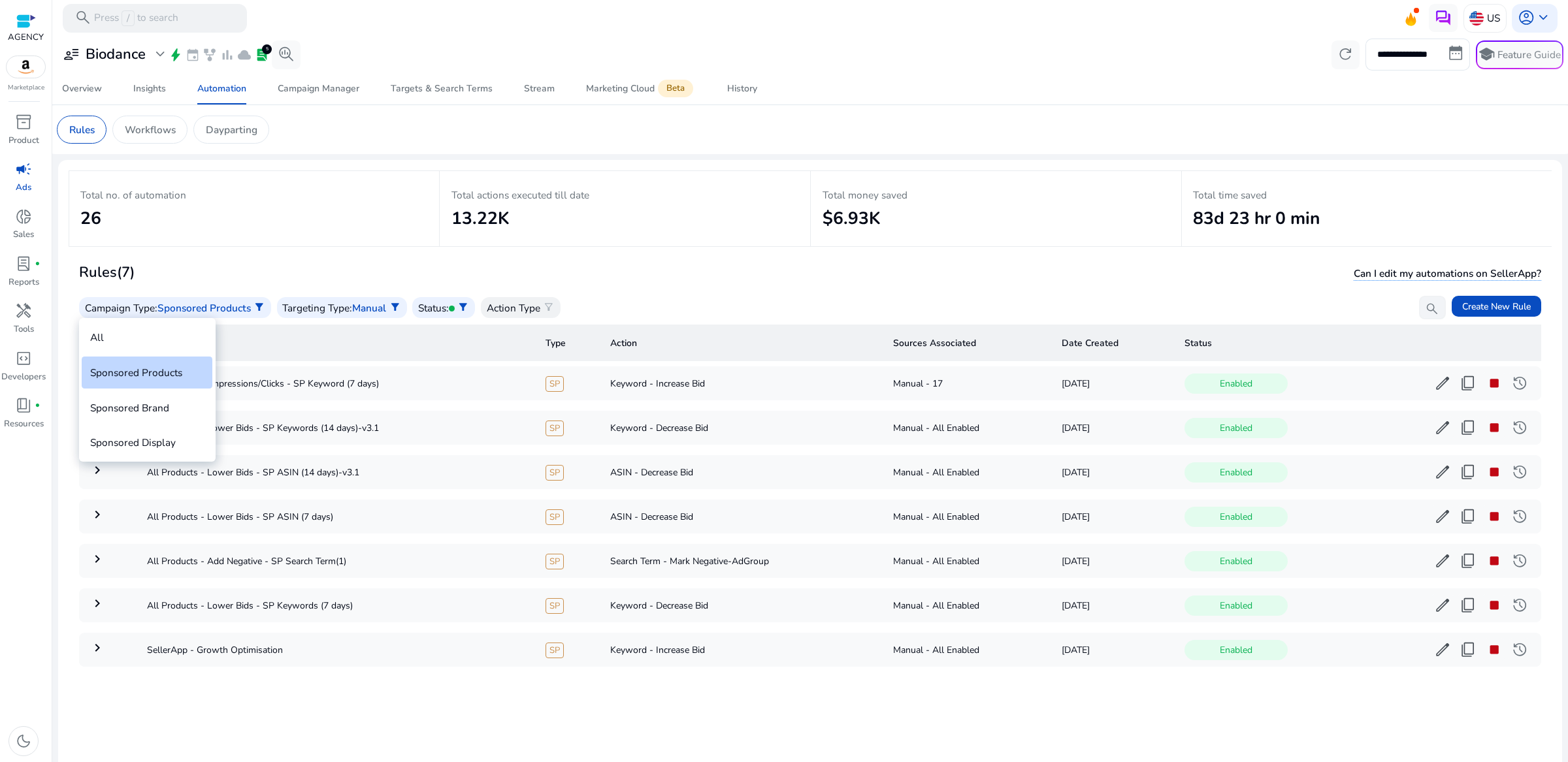
click at [162, 424] on div "All Sponsored Products Sponsored Brand Sponsored Display" at bounding box center [147, 389] width 137 height 143
click at [164, 433] on div "Sponsored Display" at bounding box center [147, 443] width 131 height 32
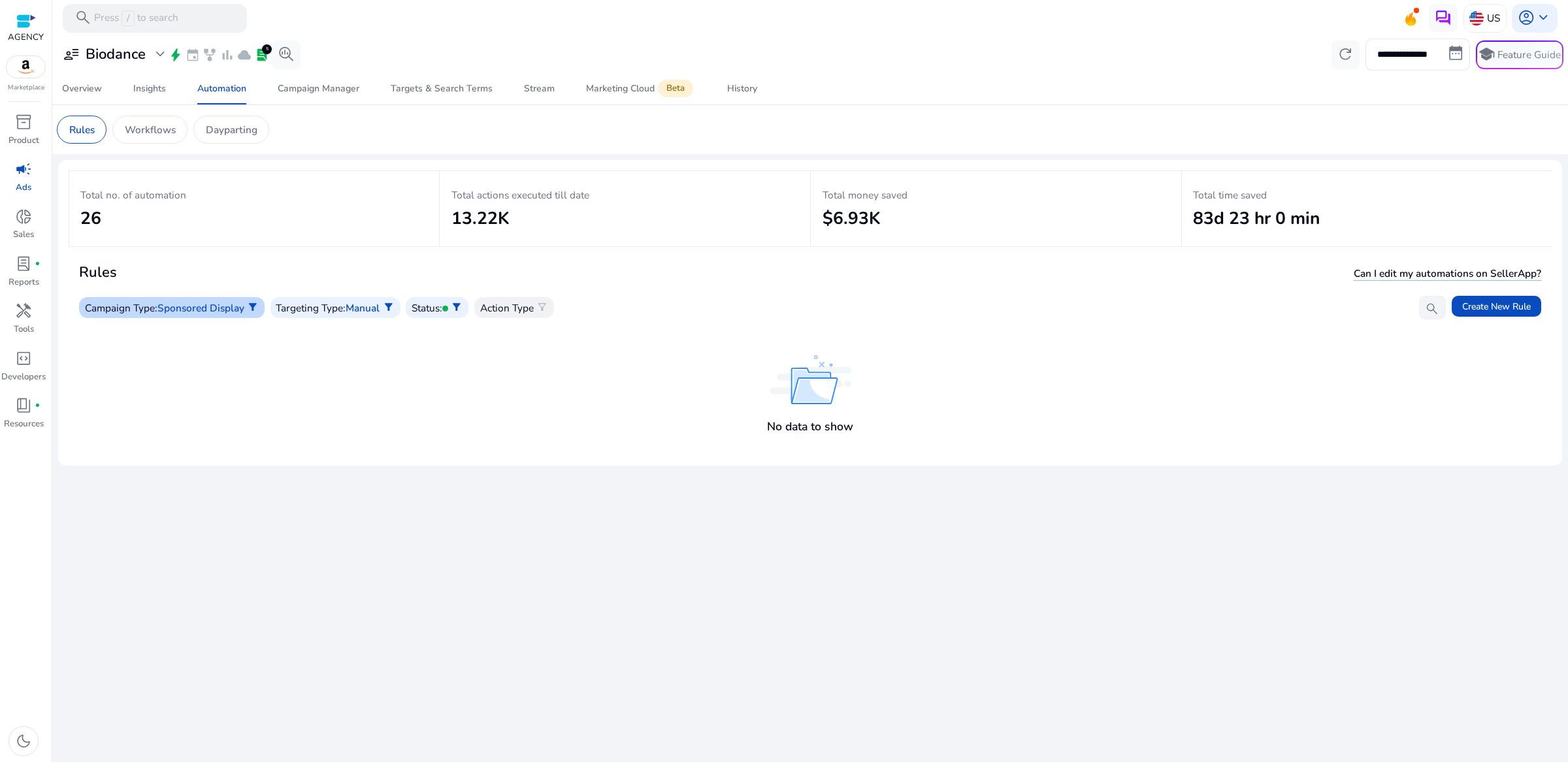
click at [148, 303] on p "Campaign Type" at bounding box center [119, 308] width 70 height 15
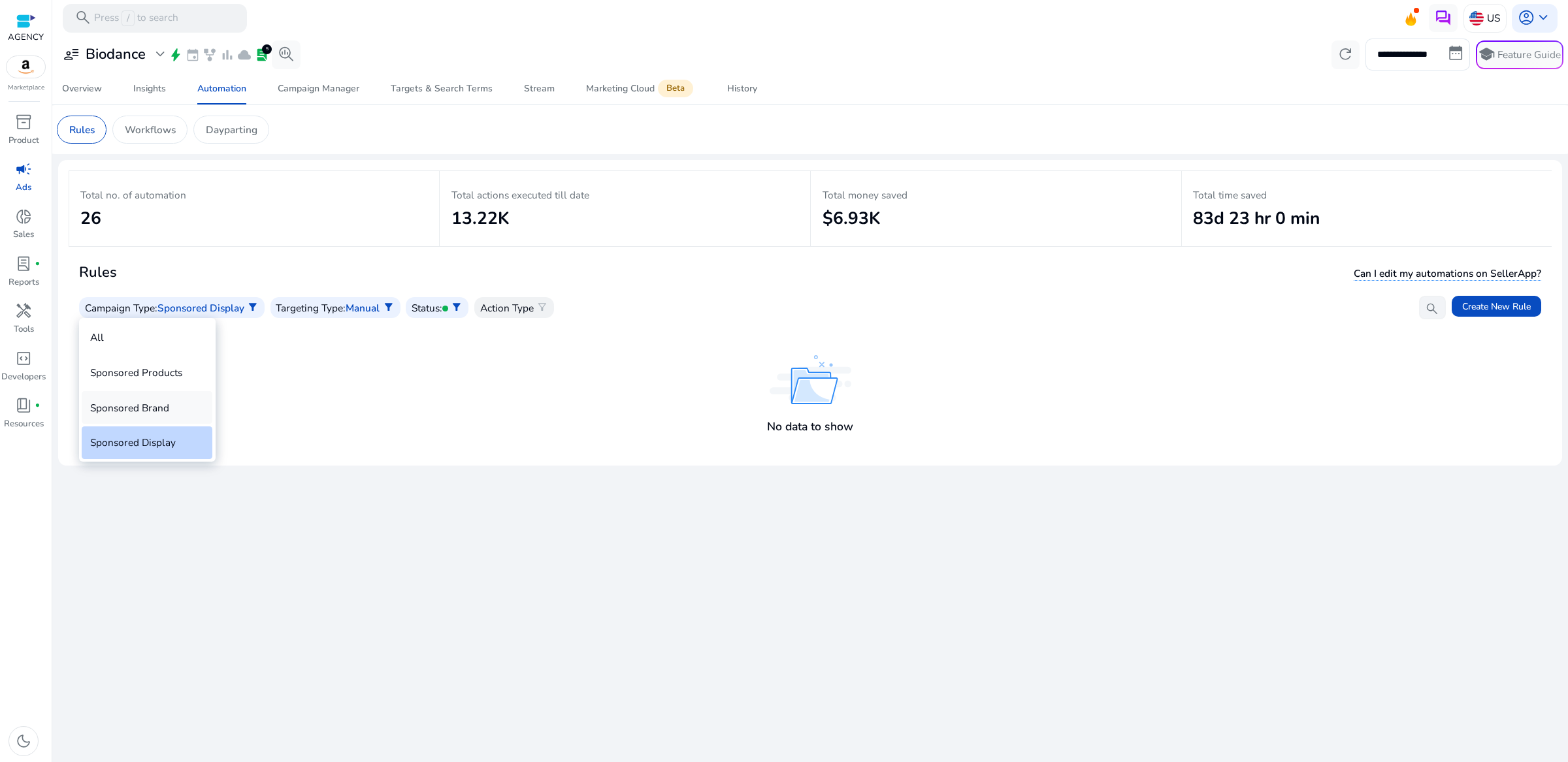
click at [146, 410] on div "Sponsored Brand" at bounding box center [147, 407] width 131 height 32
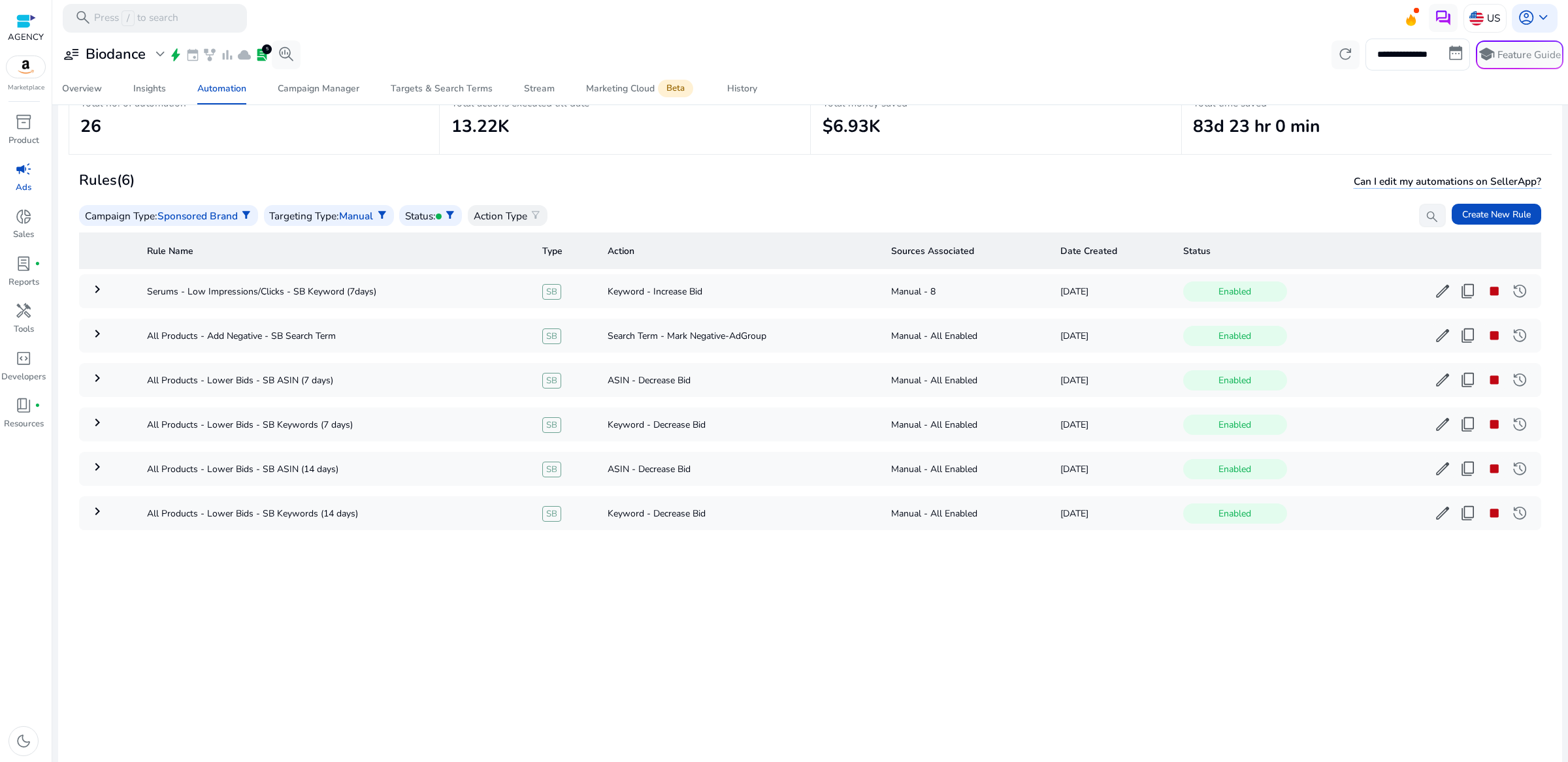
scroll to position [111, 0]
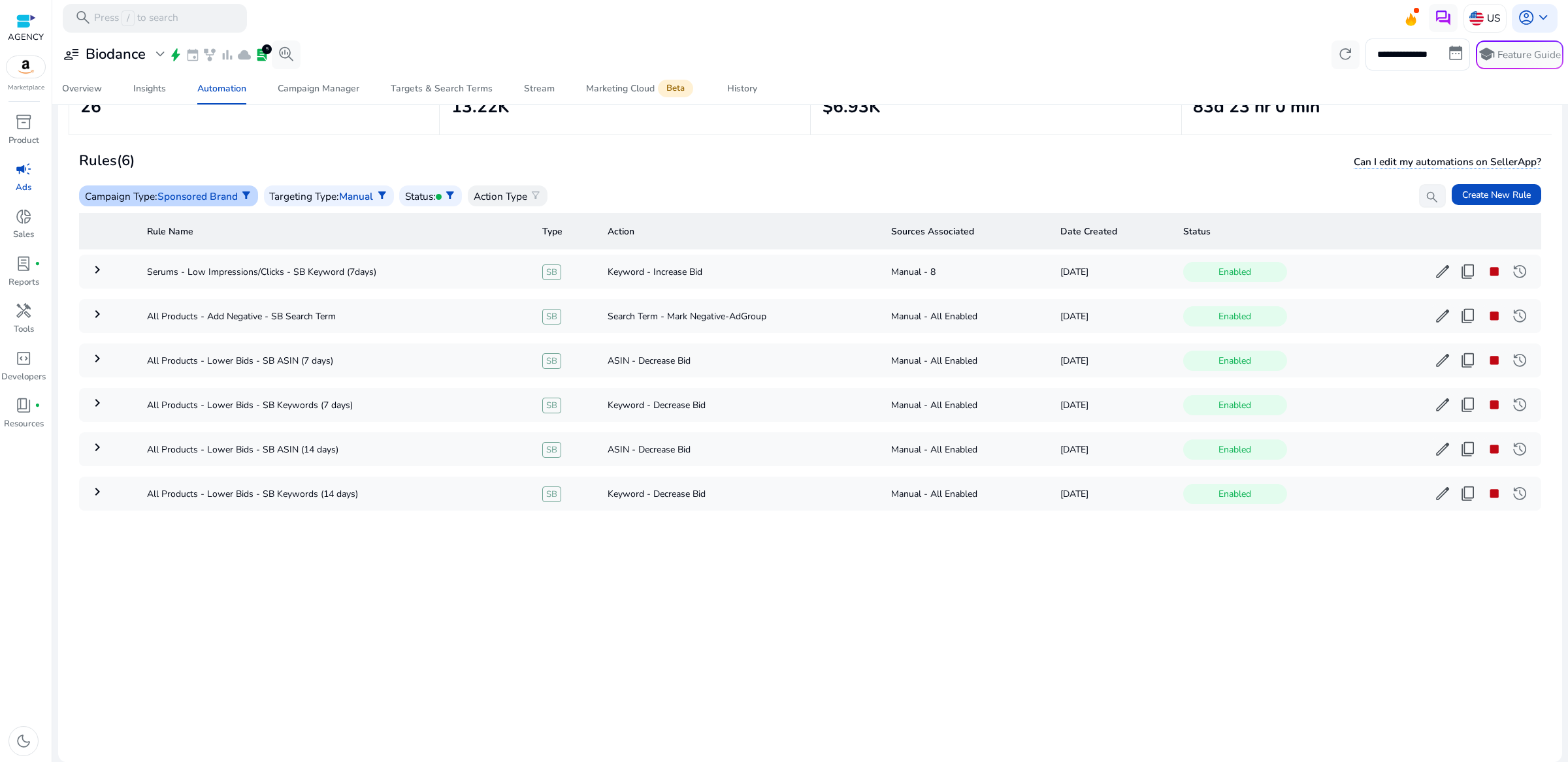
click at [235, 189] on span "Sponsored Brand" at bounding box center [198, 196] width 80 height 13
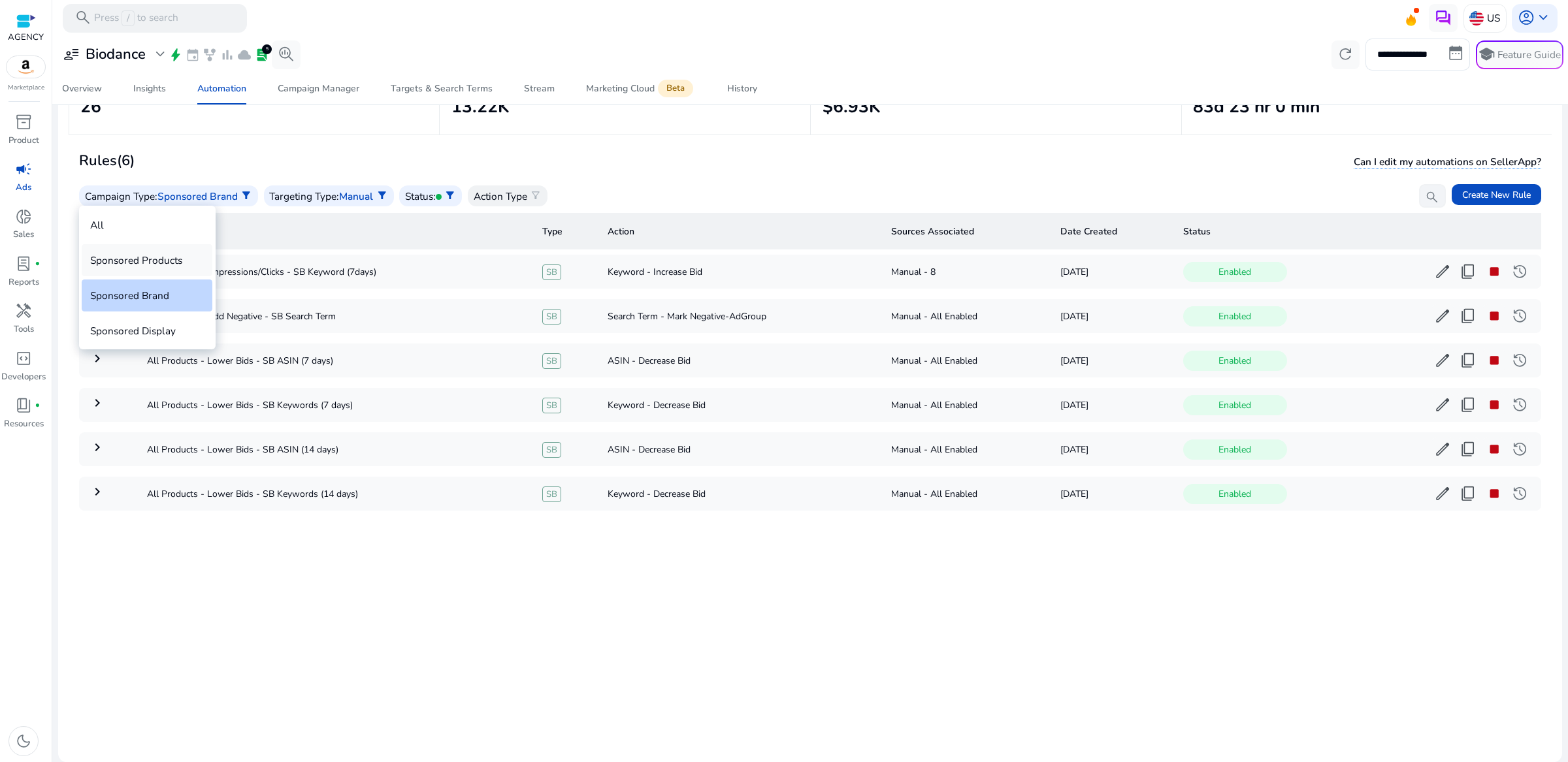
click at [208, 252] on div "Sponsored Products" at bounding box center [147, 260] width 131 height 32
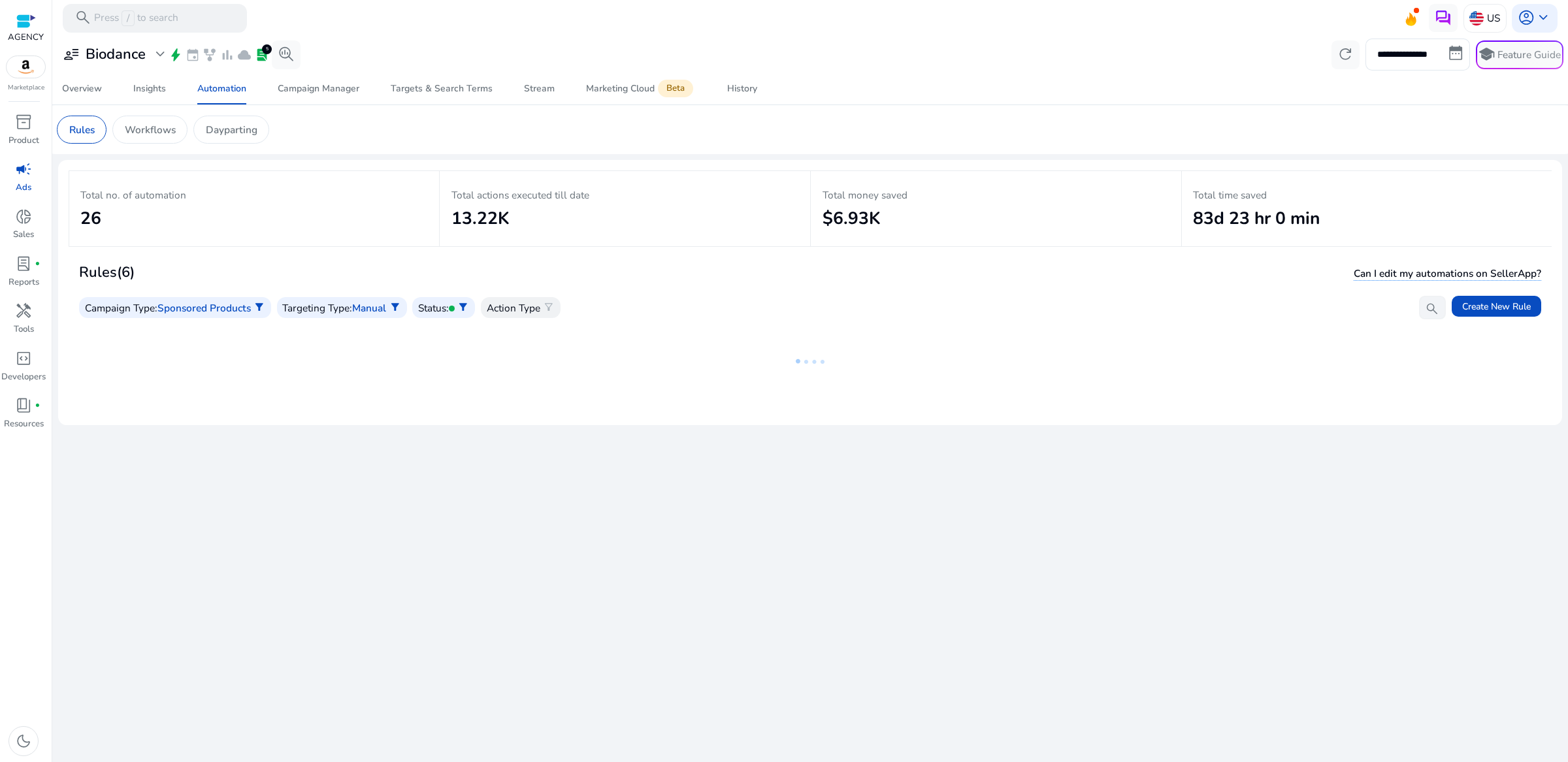
scroll to position [0, 0]
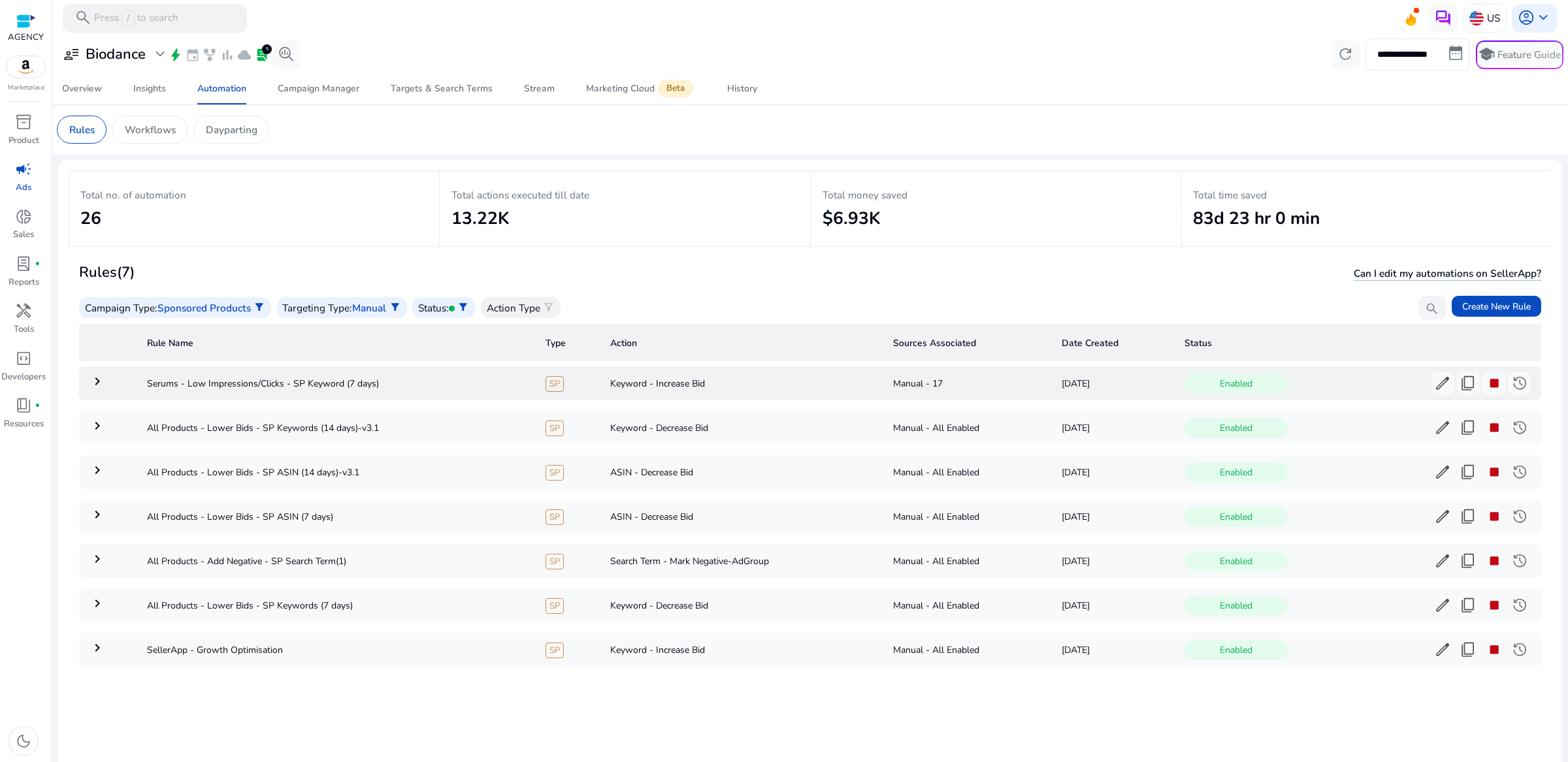
click at [94, 378] on mat-icon "keyboard_arrow_right" at bounding box center [97, 381] width 16 height 16
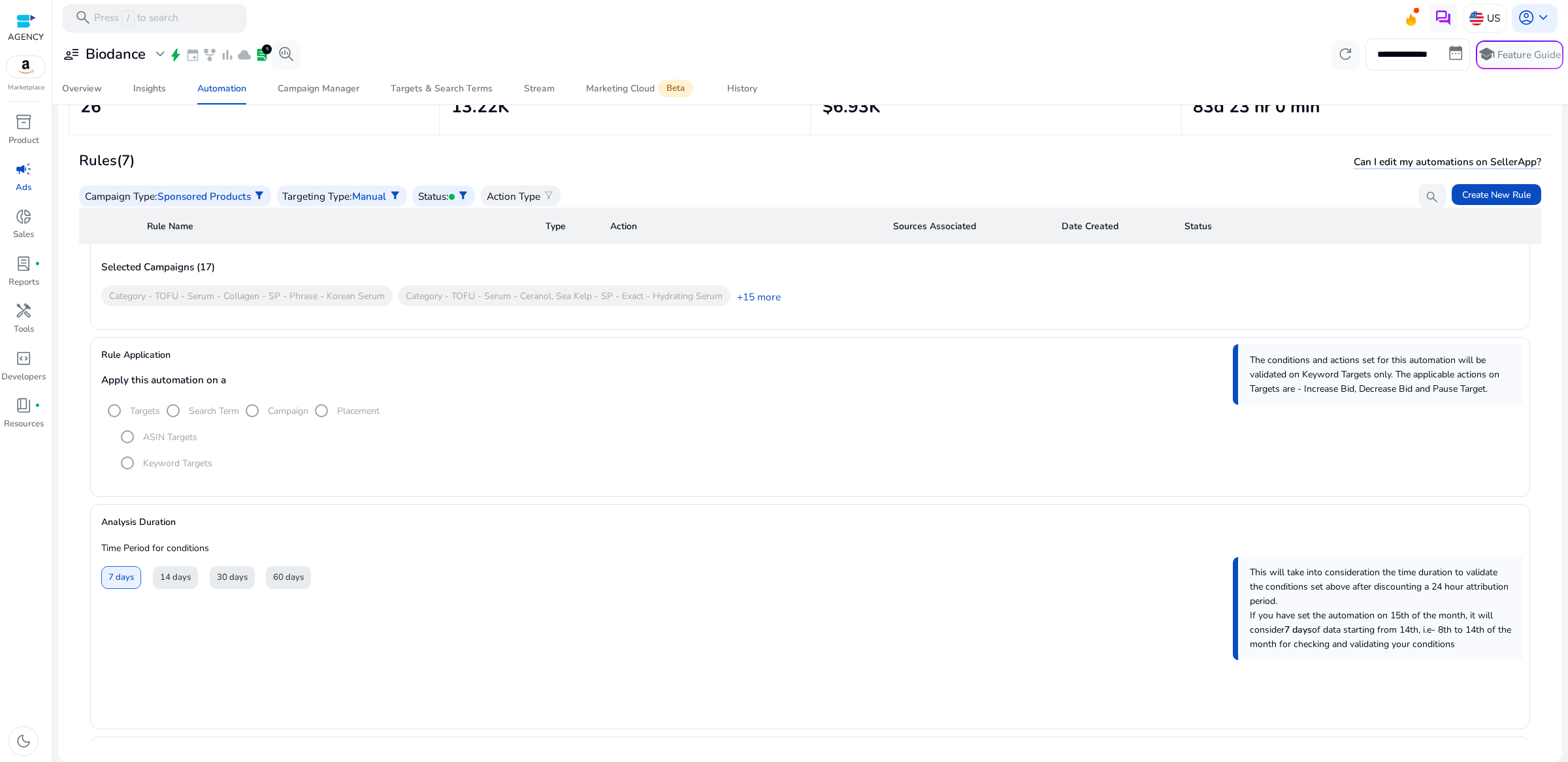
scroll to position [322, 0]
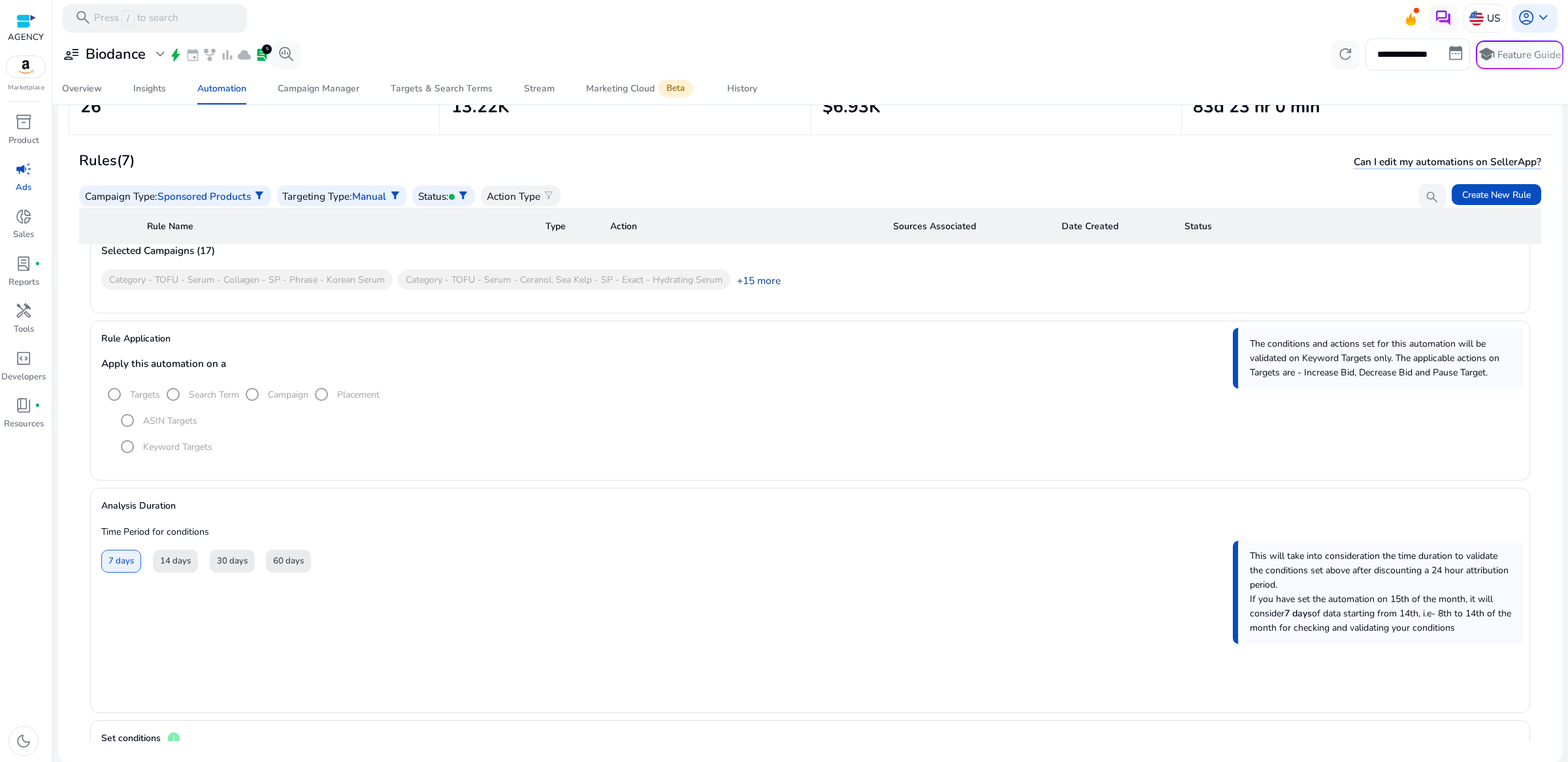
click at [770, 285] on link "+15 more" at bounding box center [755, 280] width 50 height 13
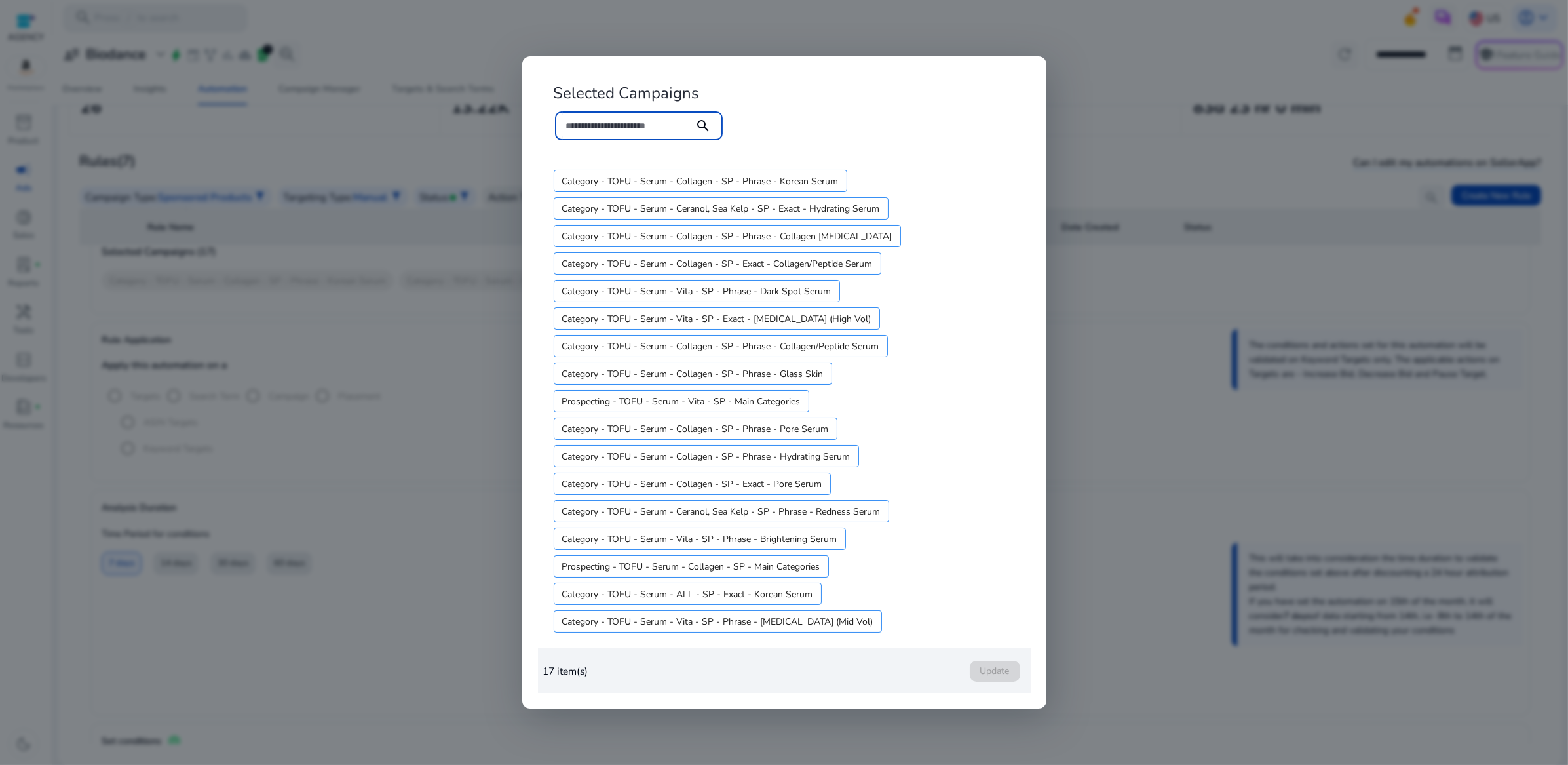
click at [362, 369] on div at bounding box center [784, 382] width 1568 height 765
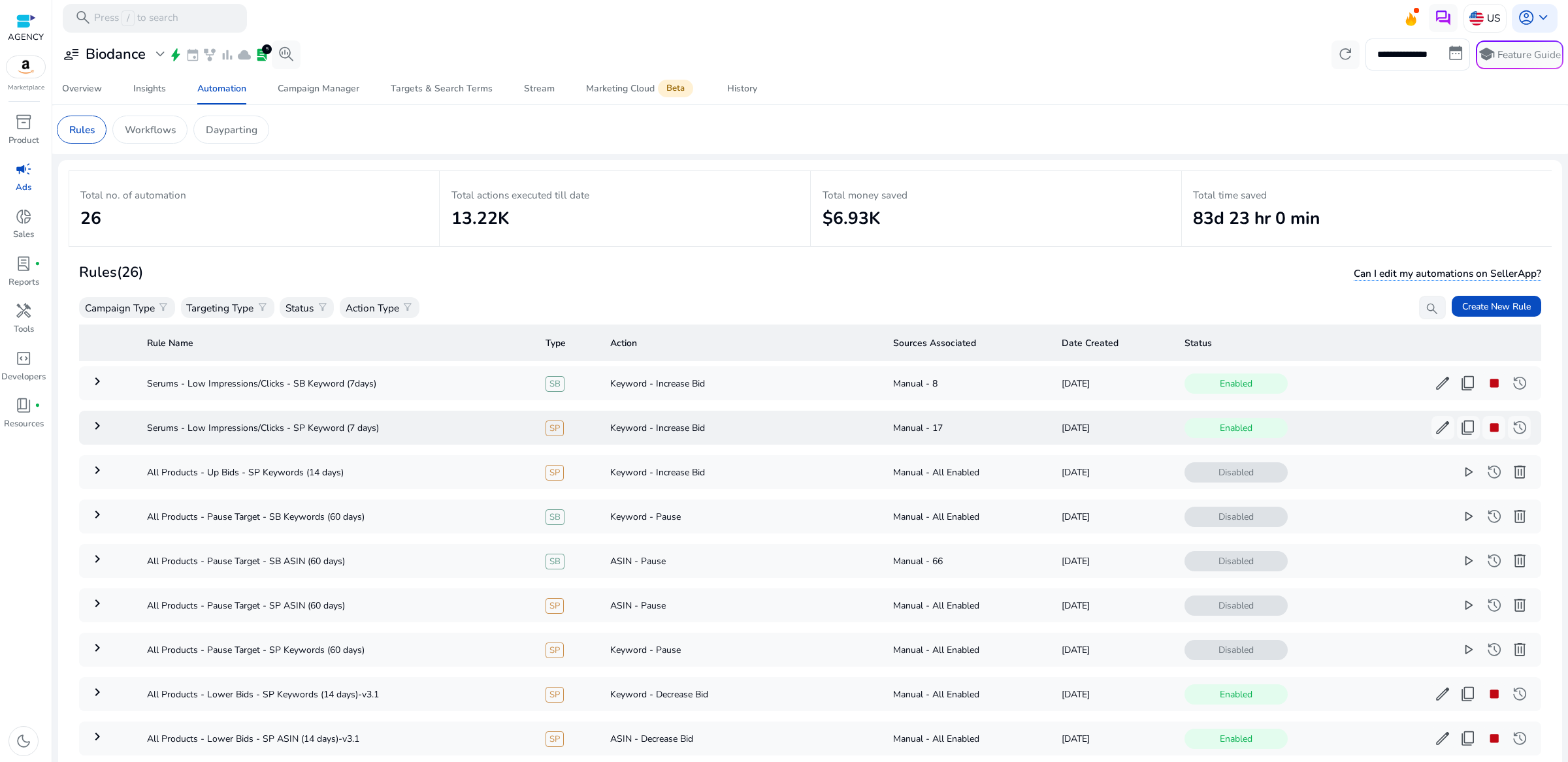
click at [97, 424] on mat-icon "keyboard_arrow_right" at bounding box center [97, 426] width 16 height 16
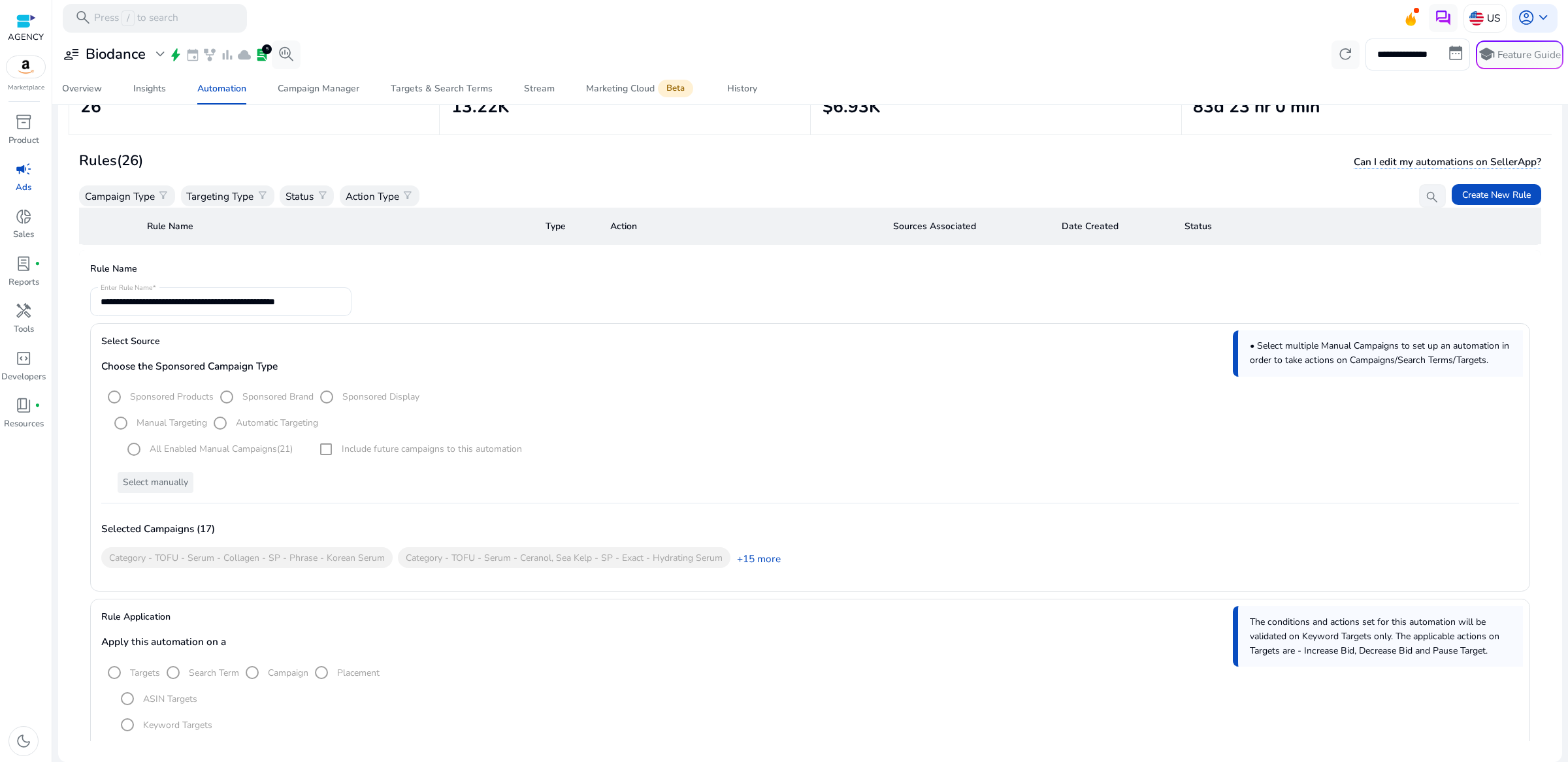
scroll to position [93, 0]
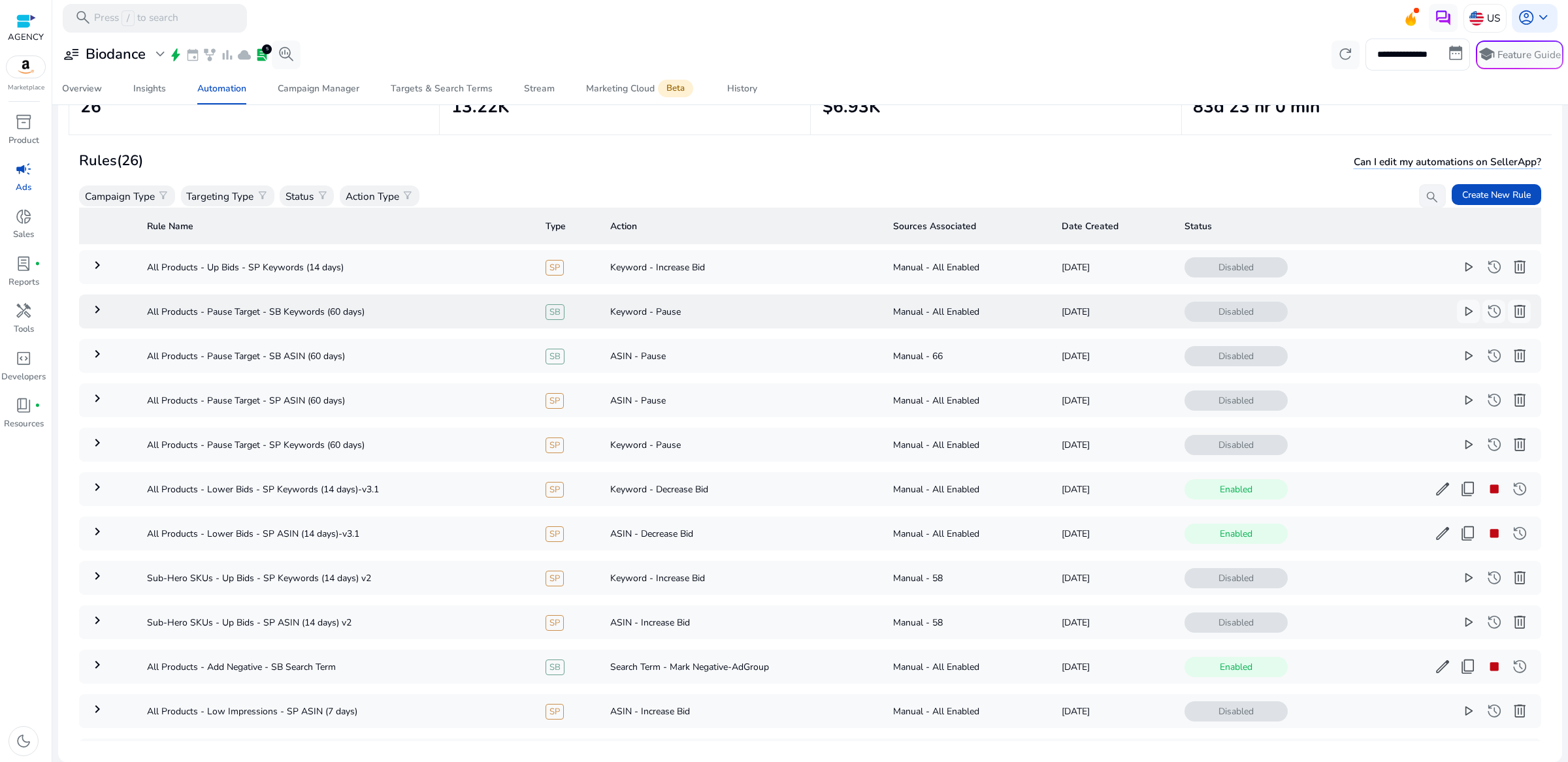
click at [88, 313] on td "keyboard_arrow_right" at bounding box center [107, 311] width 58 height 34
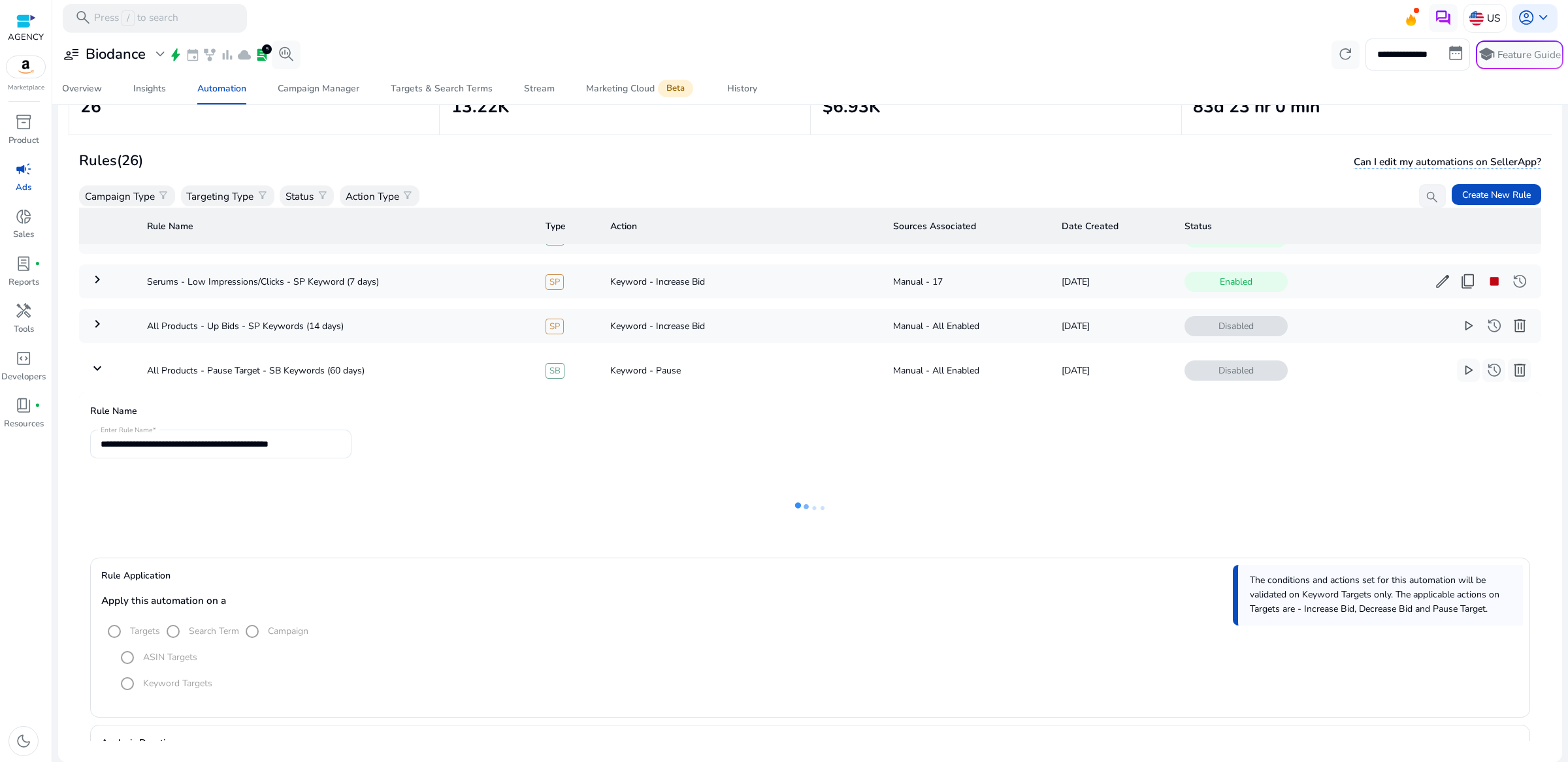
scroll to position [0, 0]
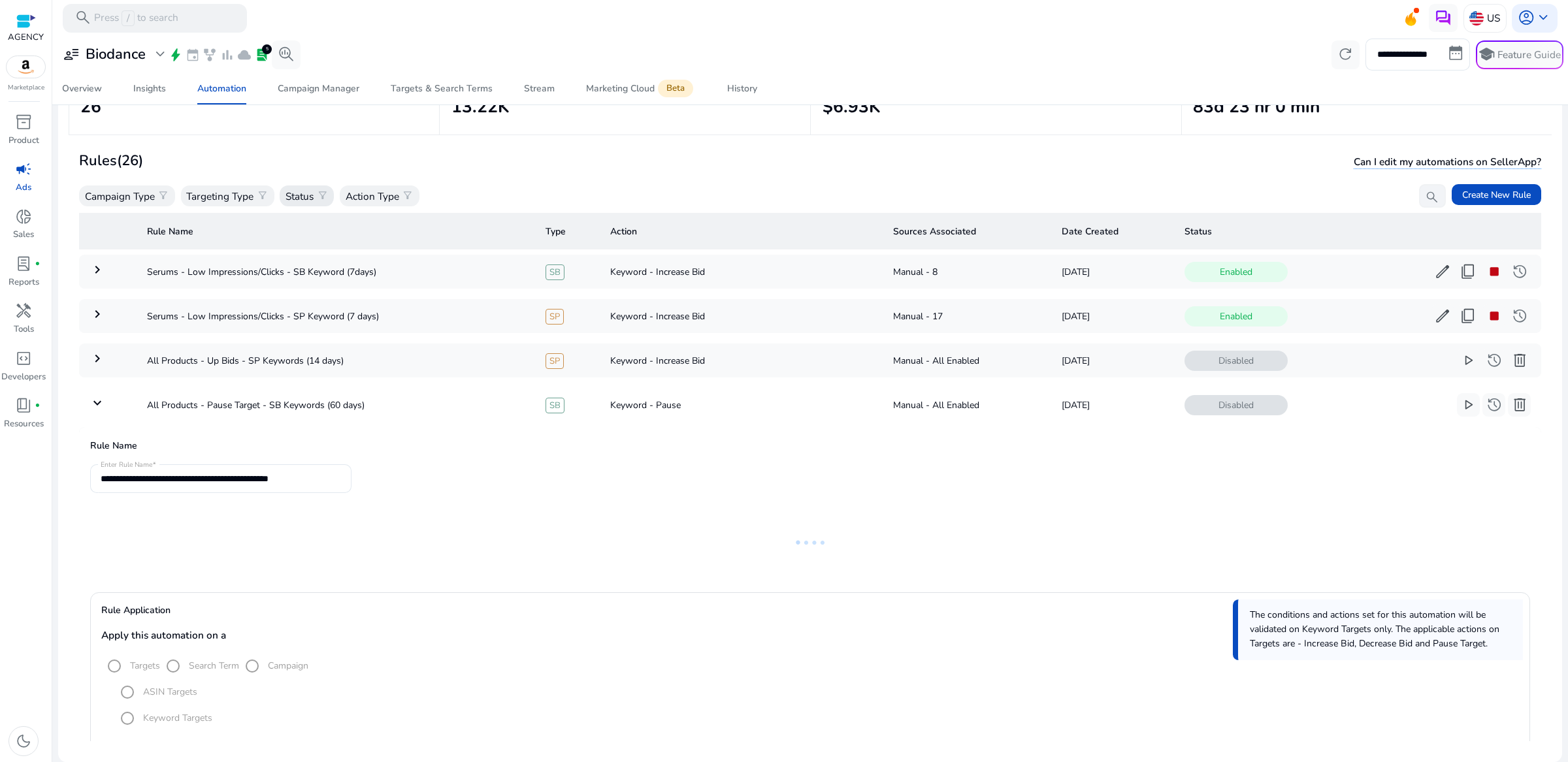
click at [300, 201] on p "Status" at bounding box center [299, 196] width 28 height 15
click at [309, 272] on div "Enabled" at bounding box center [348, 260] width 131 height 32
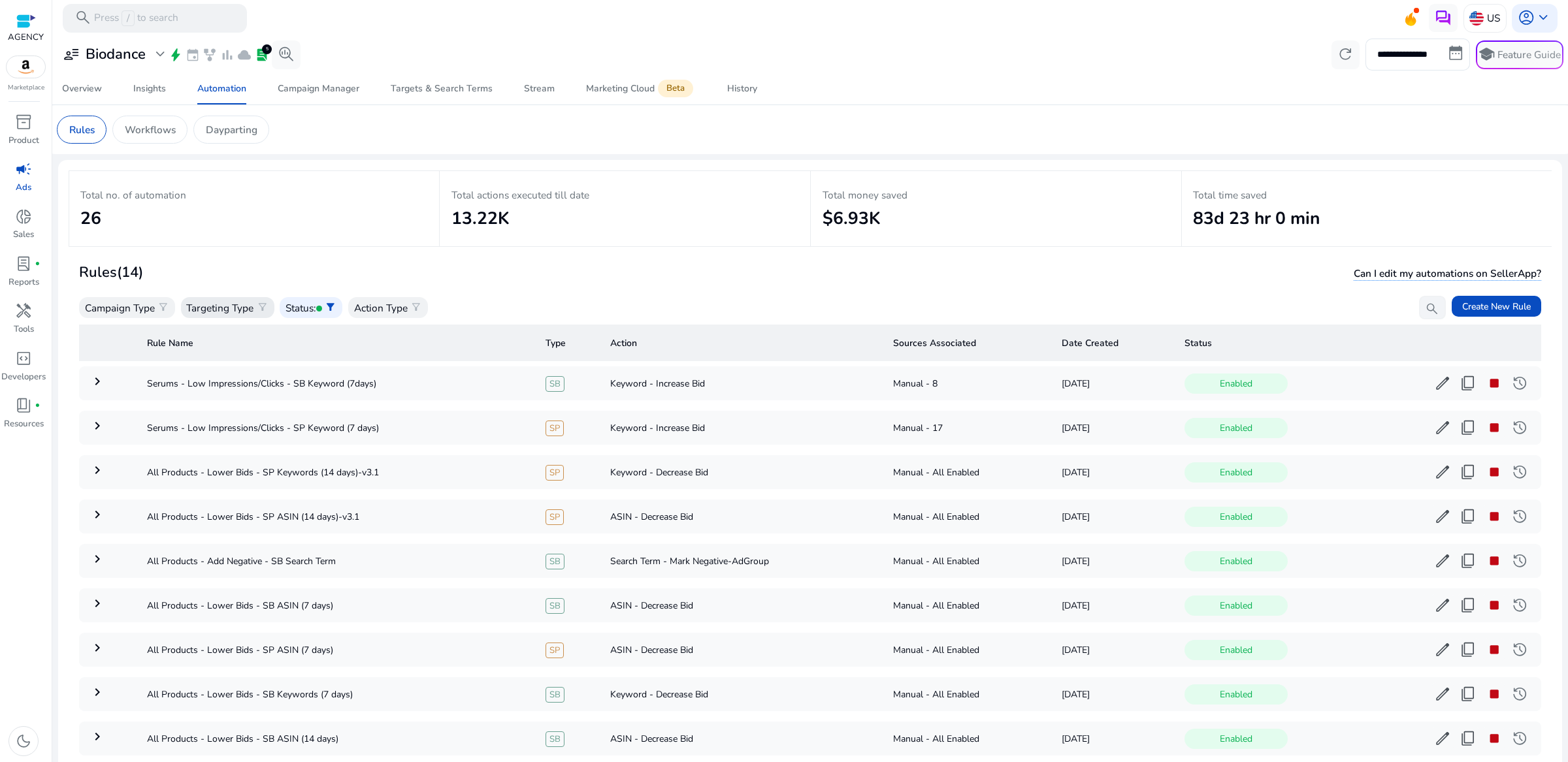
click at [238, 312] on p "Targeting Type" at bounding box center [220, 308] width 67 height 15
click at [232, 376] on div "Manual" at bounding box center [249, 372] width 131 height 32
click at [318, 264] on div "Rules (13) Can I edit my automations on SellerApp?" at bounding box center [809, 272] width 1462 height 24
click at [91, 522] on mat-icon "keyboard_arrow_right" at bounding box center [97, 514] width 16 height 16
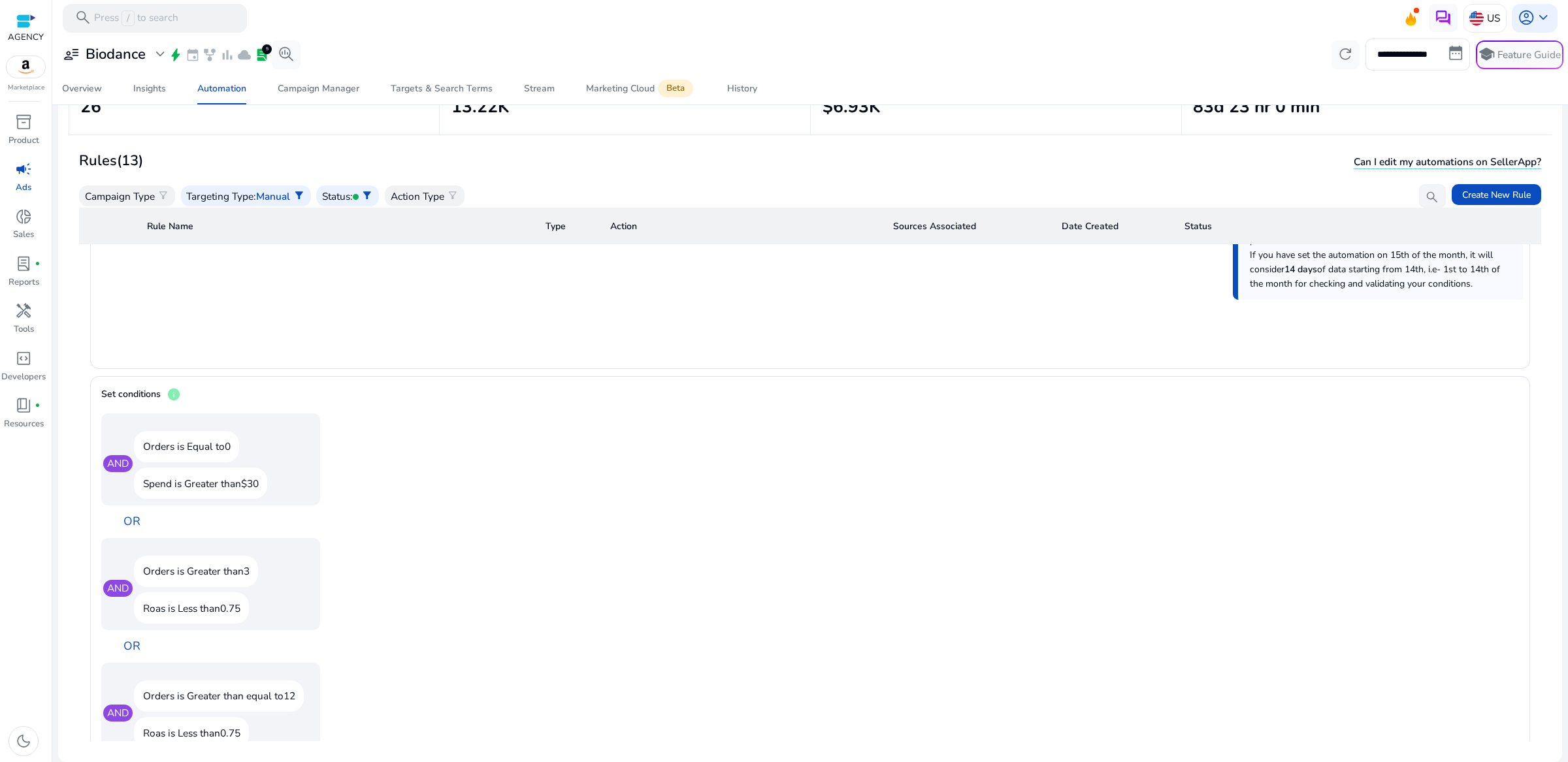
scroll to position [616, 0]
